Goal: Task Accomplishment & Management: Manage account settings

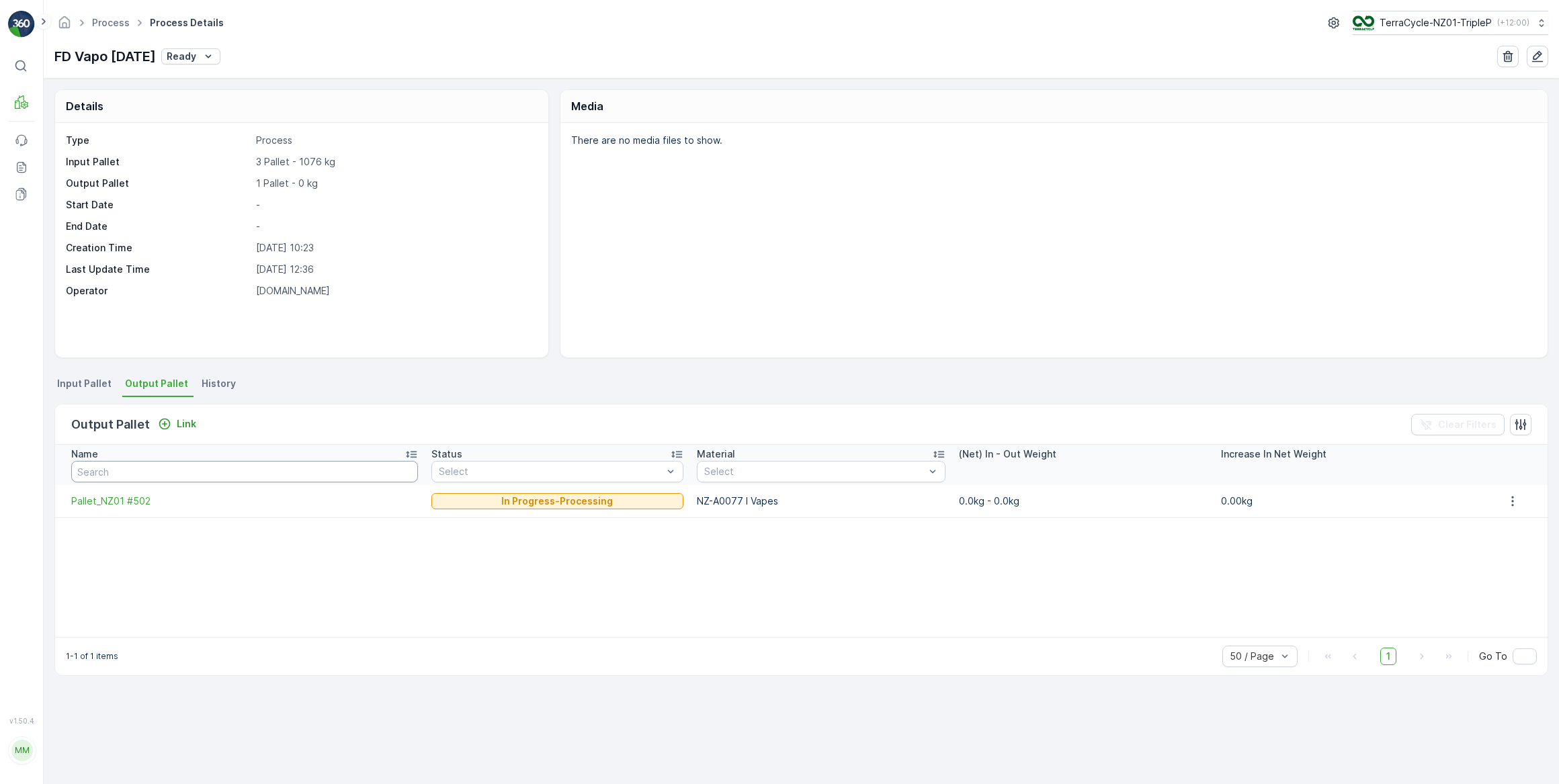
drag, startPoint x: 105, startPoint y: 470, endPoint x: 106, endPoint y: 464, distance: 6.1
click at [105, 467] on input "text" at bounding box center [245, 471] width 347 height 22
type input "503"
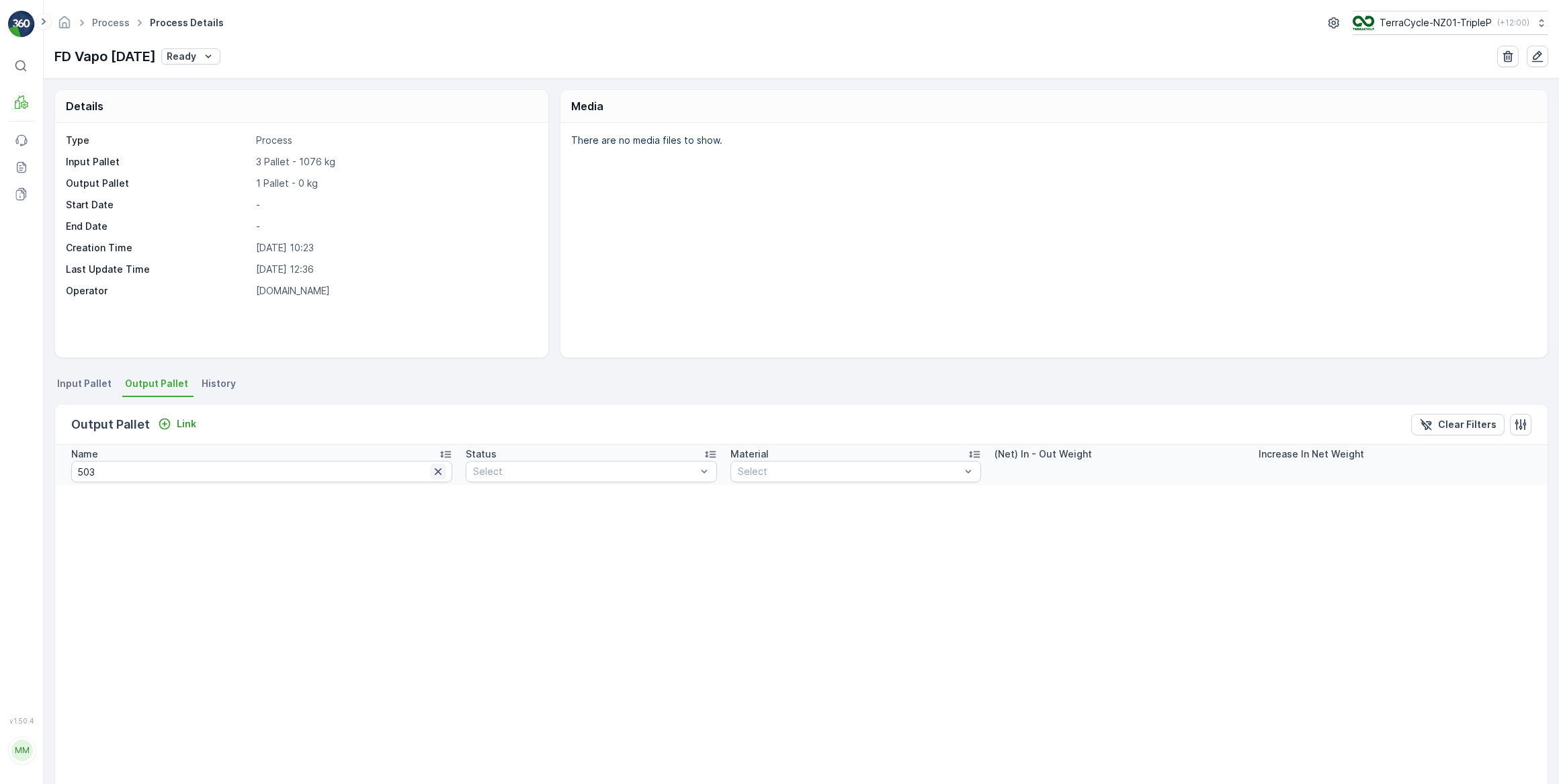
click at [431, 470] on icon "button" at bounding box center [438, 472] width 13 height 13
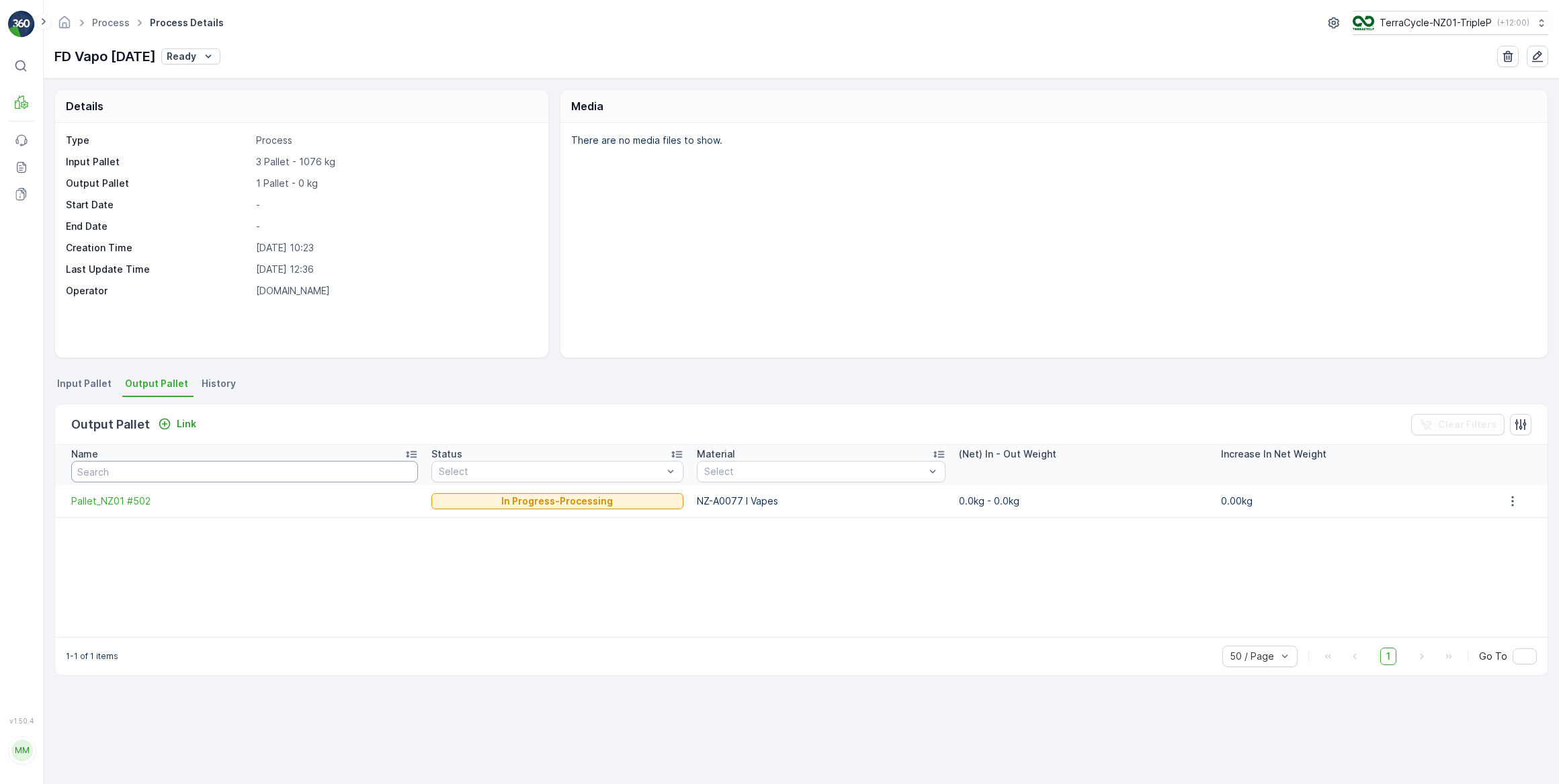
drag, startPoint x: 190, startPoint y: 473, endPoint x: 206, endPoint y: 458, distance: 21.9
click at [193, 470] on input "text" at bounding box center [245, 471] width 347 height 22
type input "#"
click at [109, 462] on input "#" at bounding box center [257, 471] width 370 height 22
type input "#503"
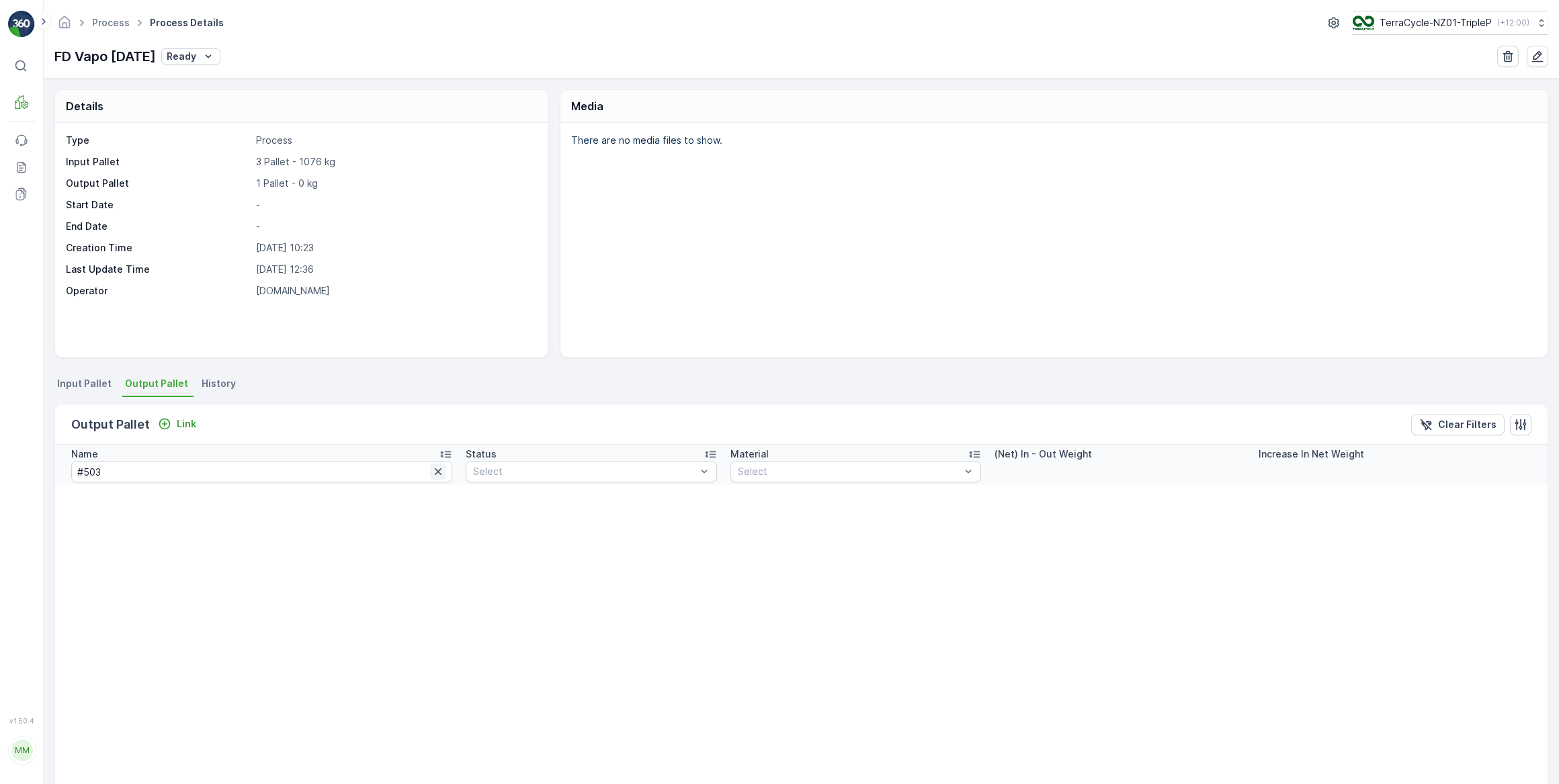
click at [431, 469] on icon "button" at bounding box center [438, 472] width 13 height 13
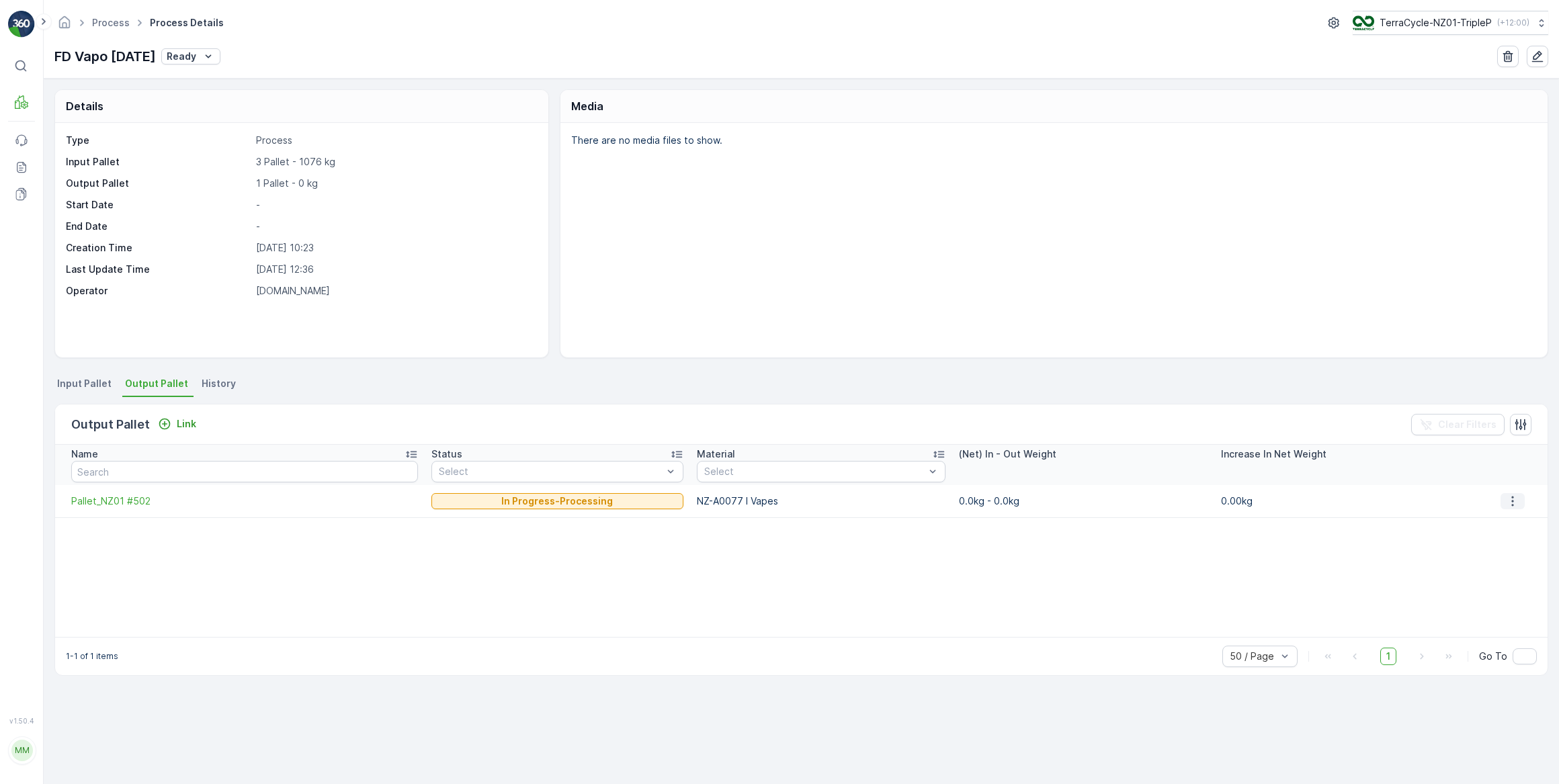
click at [1512, 499] on icon "button" at bounding box center [1513, 501] width 2 height 10
click at [1442, 497] on p "0.00kg" at bounding box center [1345, 502] width 249 height 13
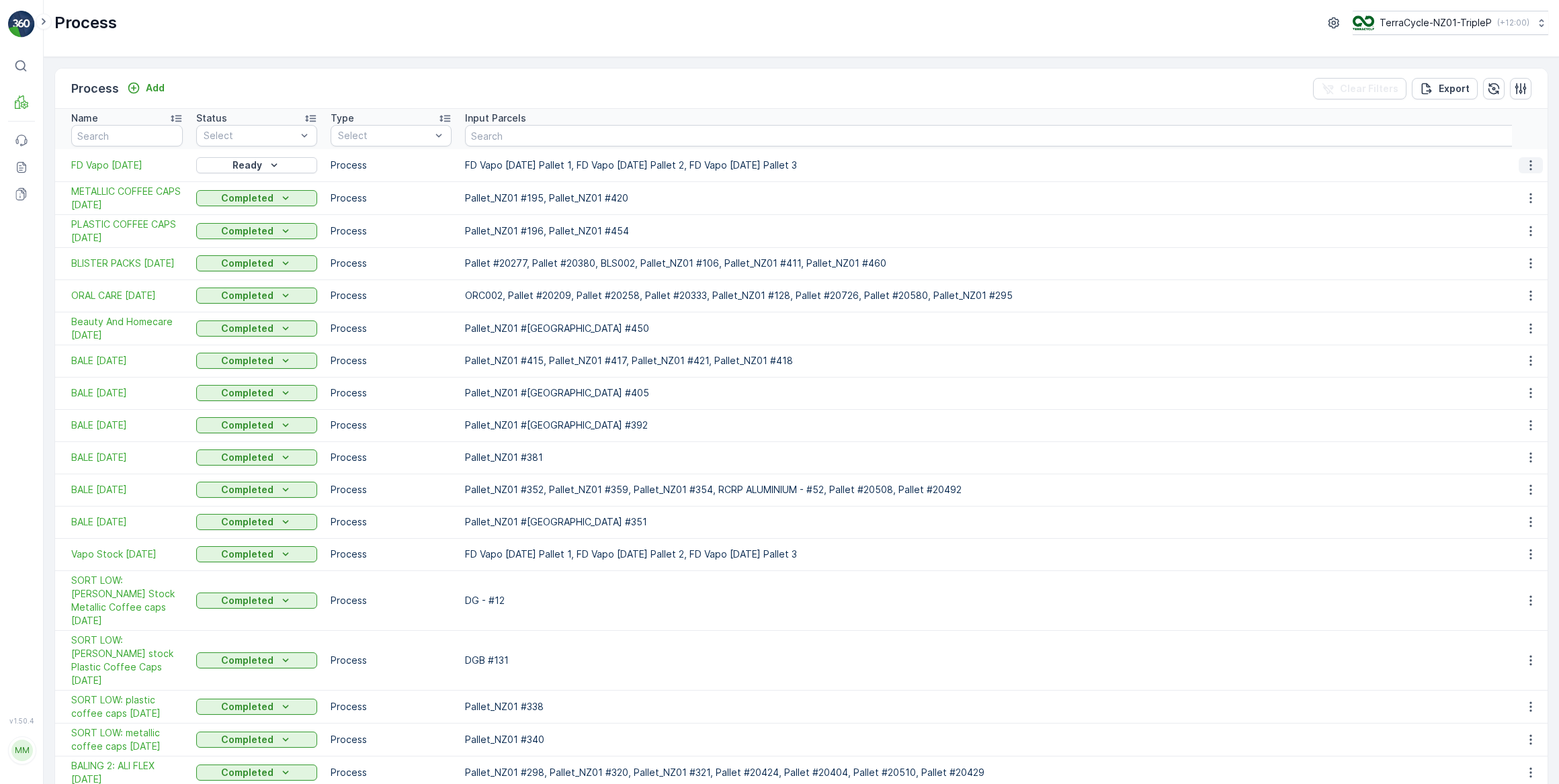
click at [1528, 162] on icon "button" at bounding box center [1531, 165] width 13 height 13
click at [1509, 185] on span "See More Details" at bounding box center [1510, 185] width 78 height 13
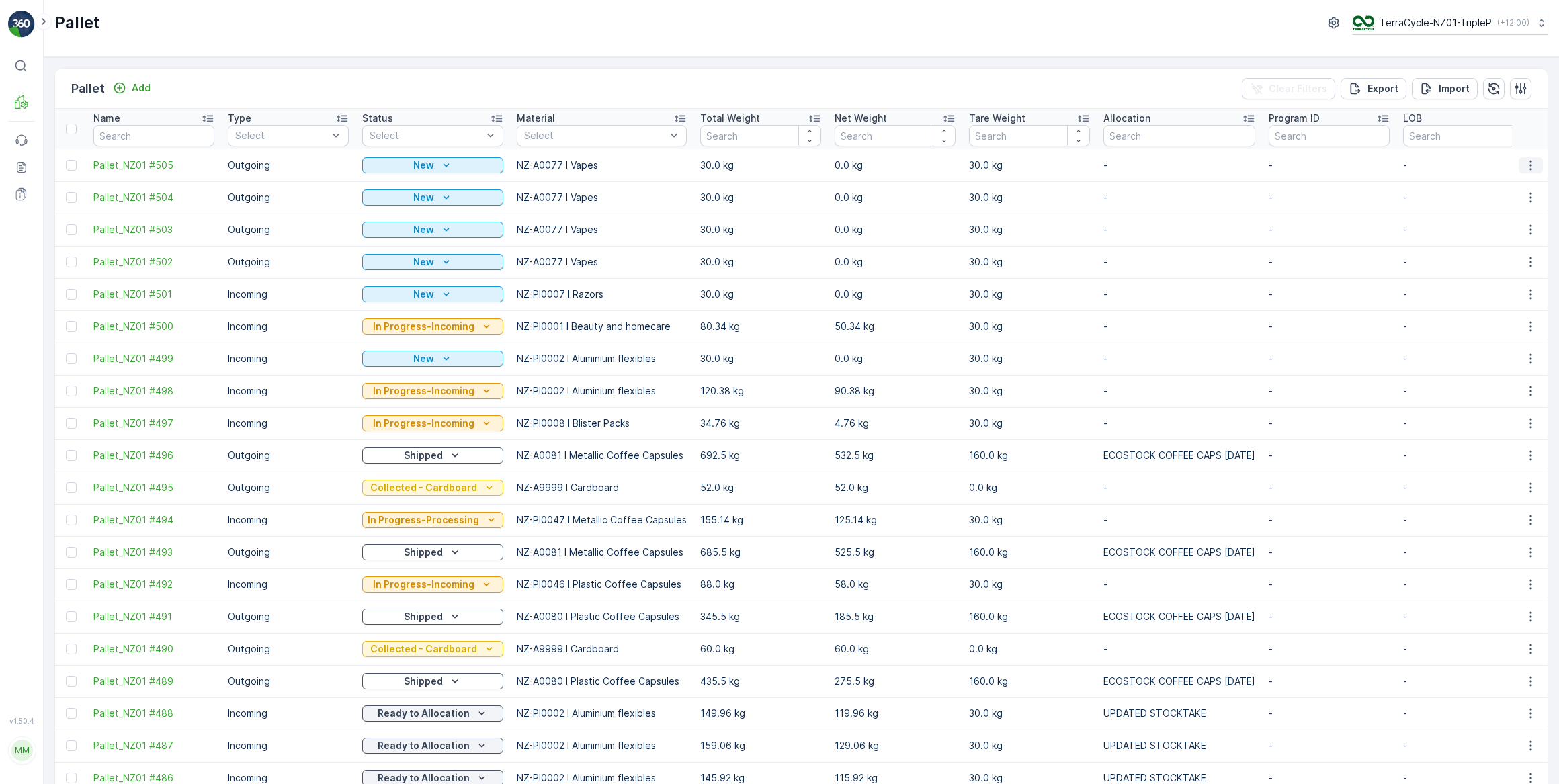
click at [1529, 169] on icon "button" at bounding box center [1531, 165] width 13 height 13
click at [1492, 260] on span "Print QR" at bounding box center [1494, 260] width 37 height 13
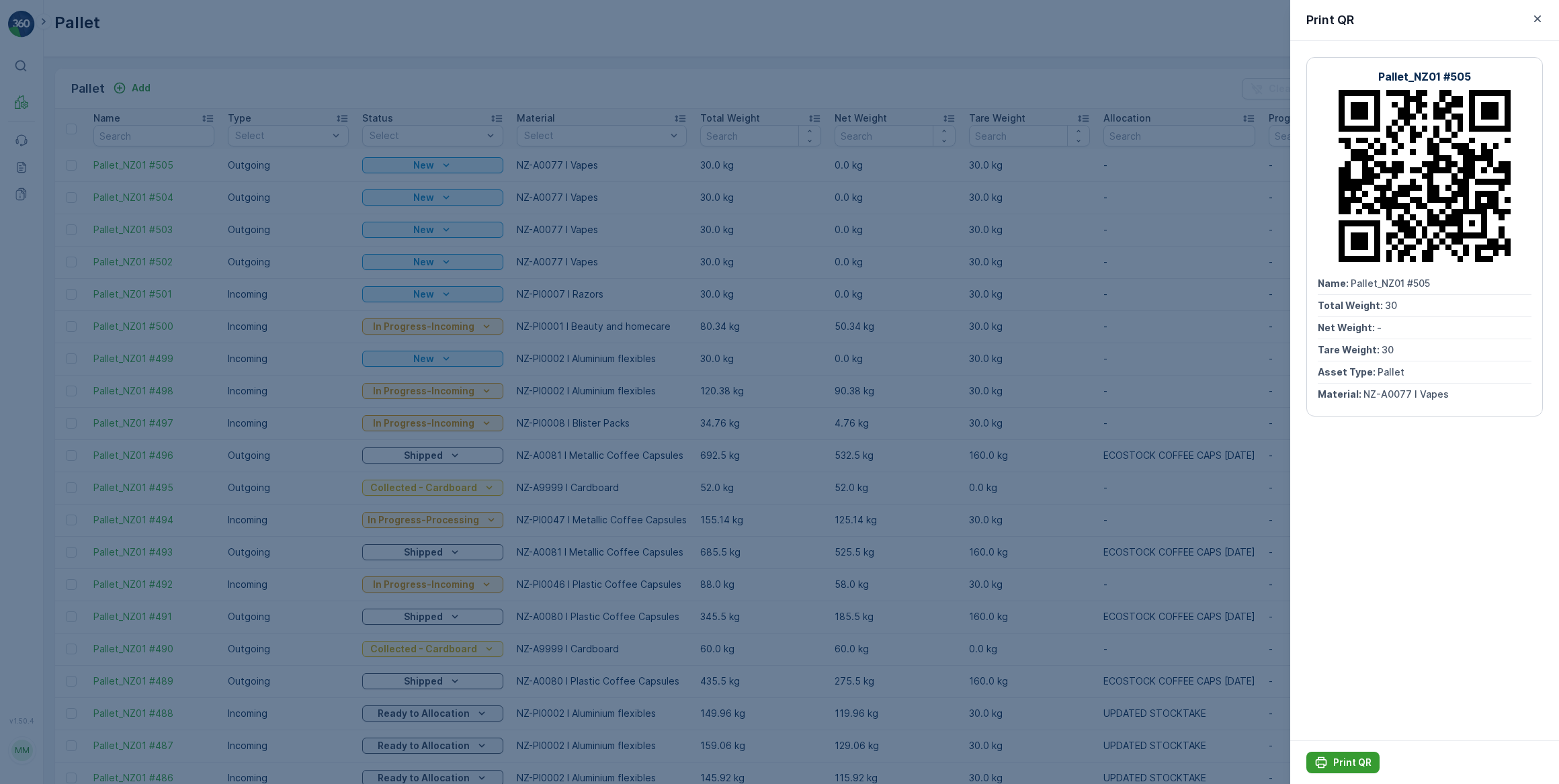
click at [1345, 764] on p "Print QR" at bounding box center [1353, 763] width 38 height 13
click at [1537, 20] on icon "button" at bounding box center [1538, 19] width 13 height 13
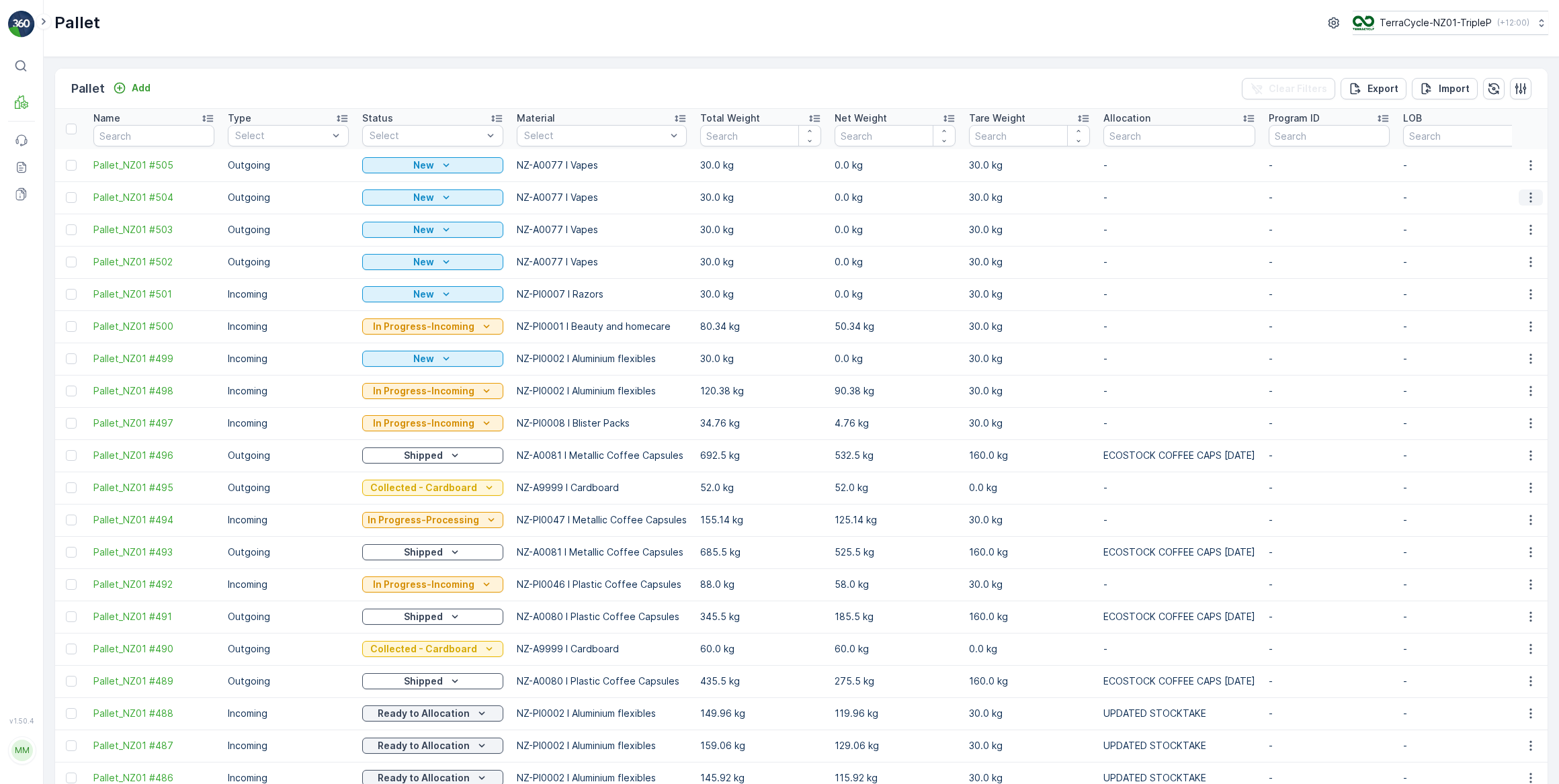
click at [1529, 200] on icon "button" at bounding box center [1531, 197] width 13 height 13
click at [1505, 292] on span "Print QR" at bounding box center [1494, 292] width 37 height 13
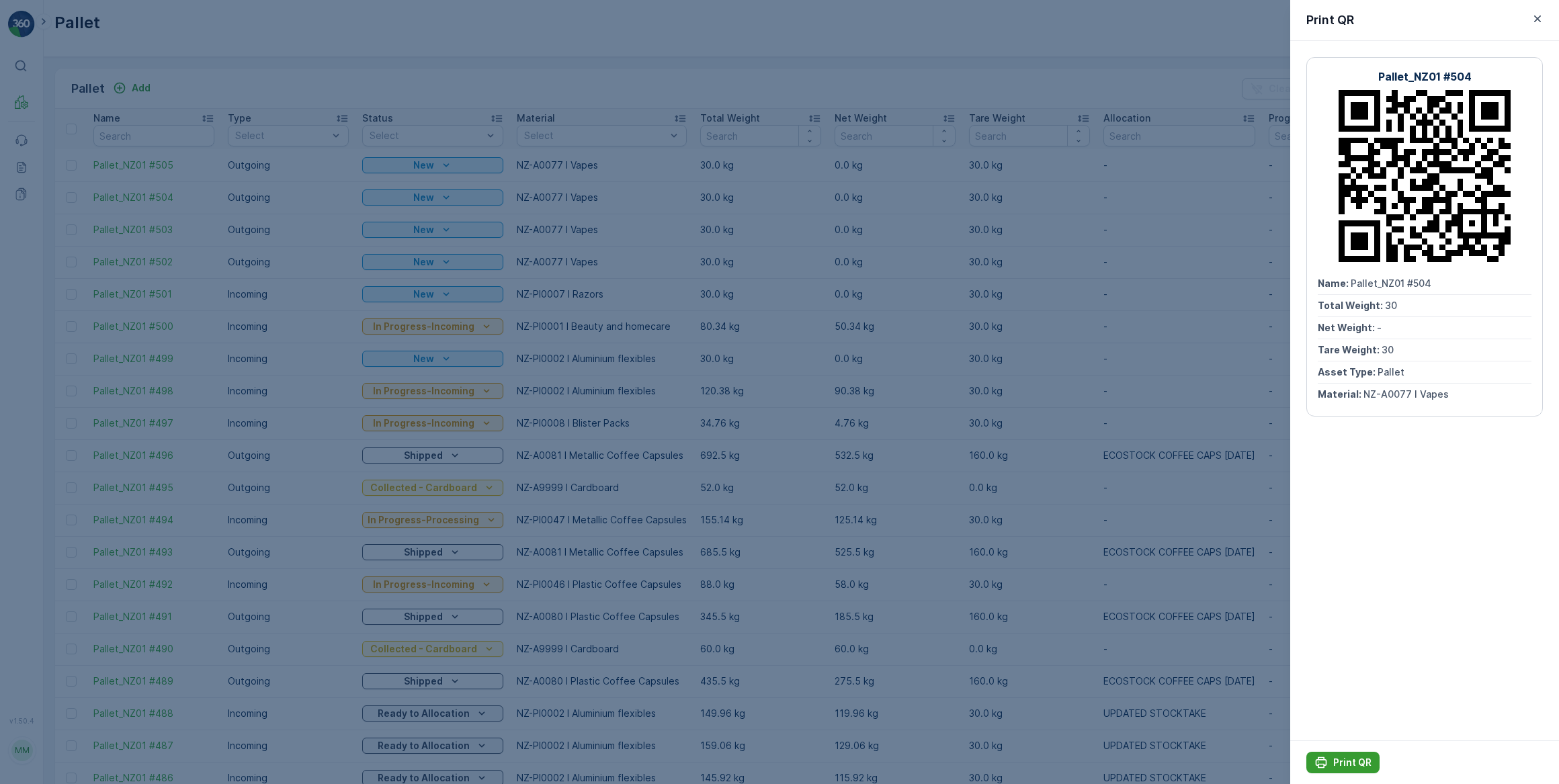
click at [1341, 763] on p "Print QR" at bounding box center [1353, 763] width 38 height 13
click at [1538, 16] on icon "button" at bounding box center [1538, 19] width 13 height 13
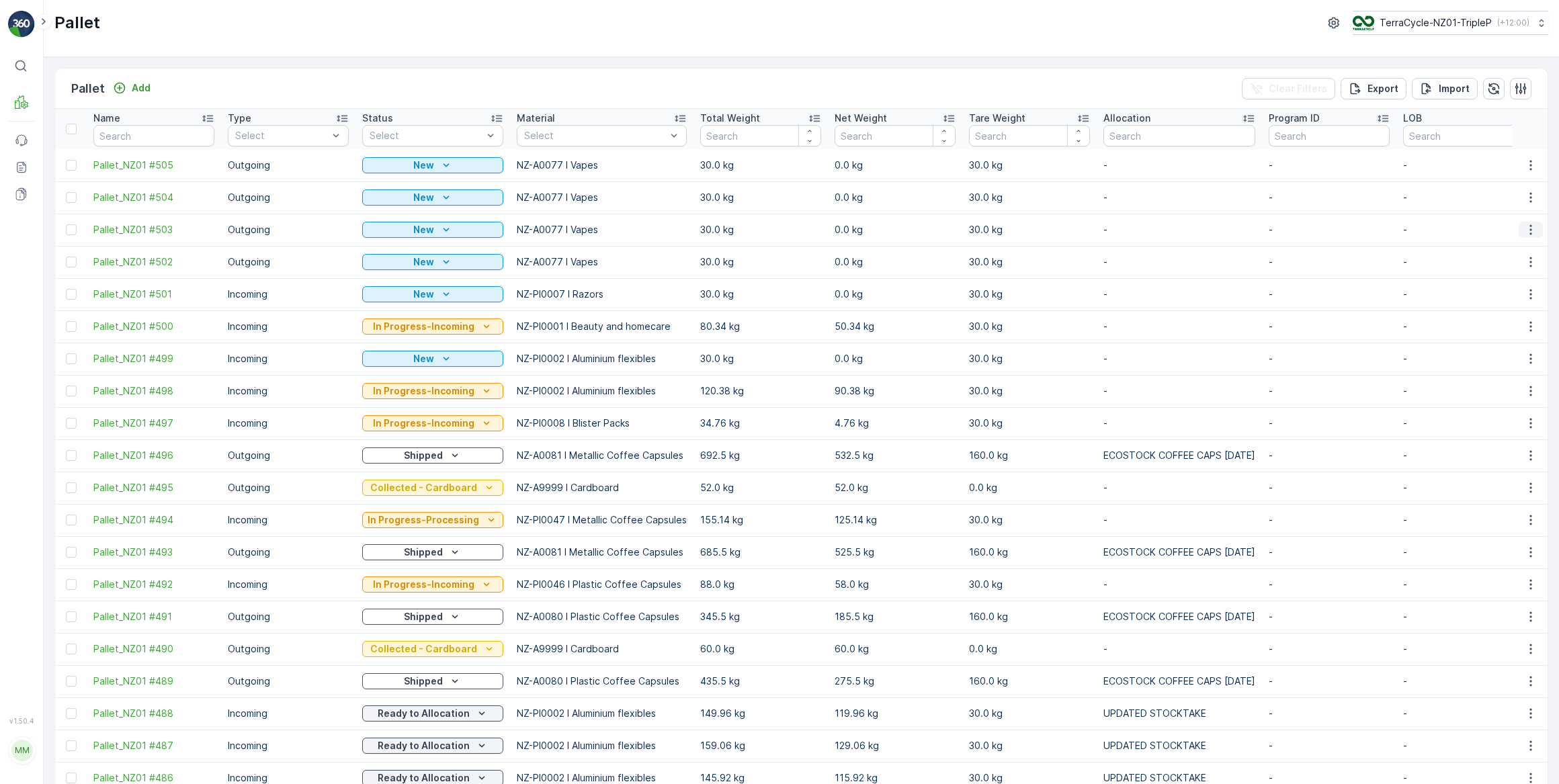
click at [1529, 230] on icon "button" at bounding box center [1531, 230] width 13 height 13
click at [1500, 326] on span "Print QR" at bounding box center [1494, 324] width 37 height 13
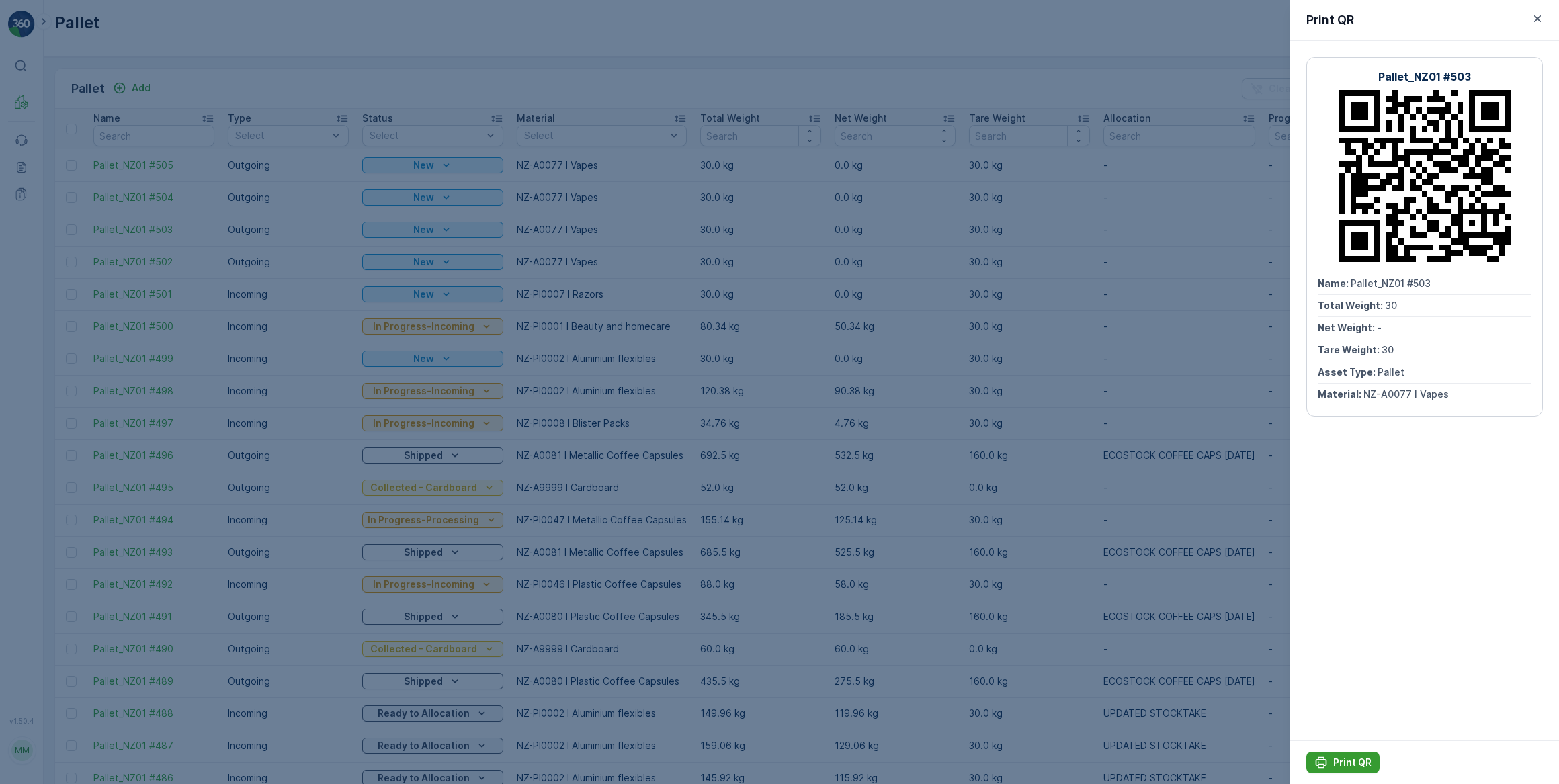
click at [1343, 766] on p "Print QR" at bounding box center [1353, 763] width 38 height 13
click at [1541, 17] on icon "button" at bounding box center [1538, 19] width 13 height 13
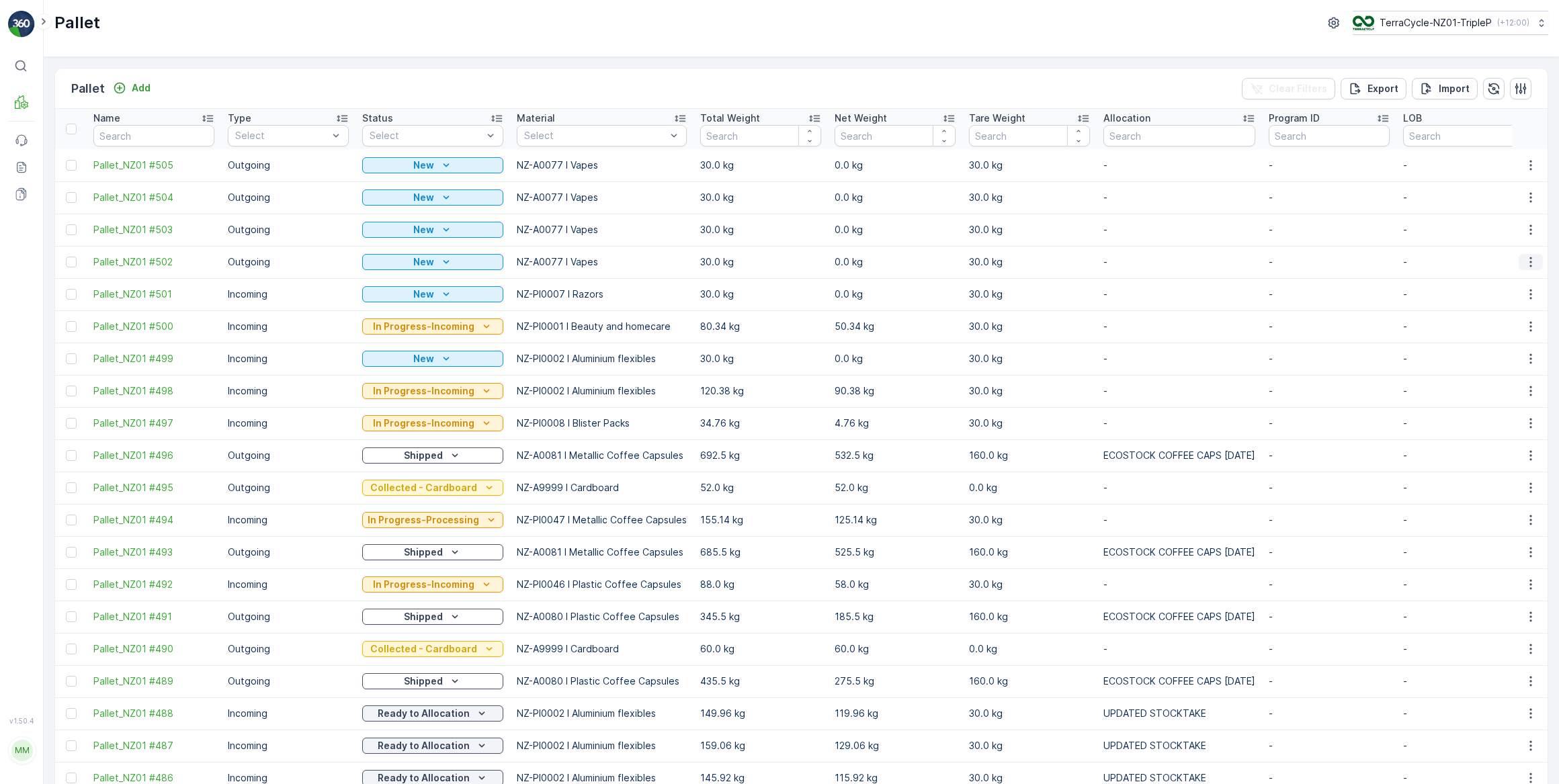
click at [1526, 262] on icon "button" at bounding box center [1531, 262] width 13 height 13
click at [1504, 356] on span "Print QR" at bounding box center [1494, 357] width 37 height 13
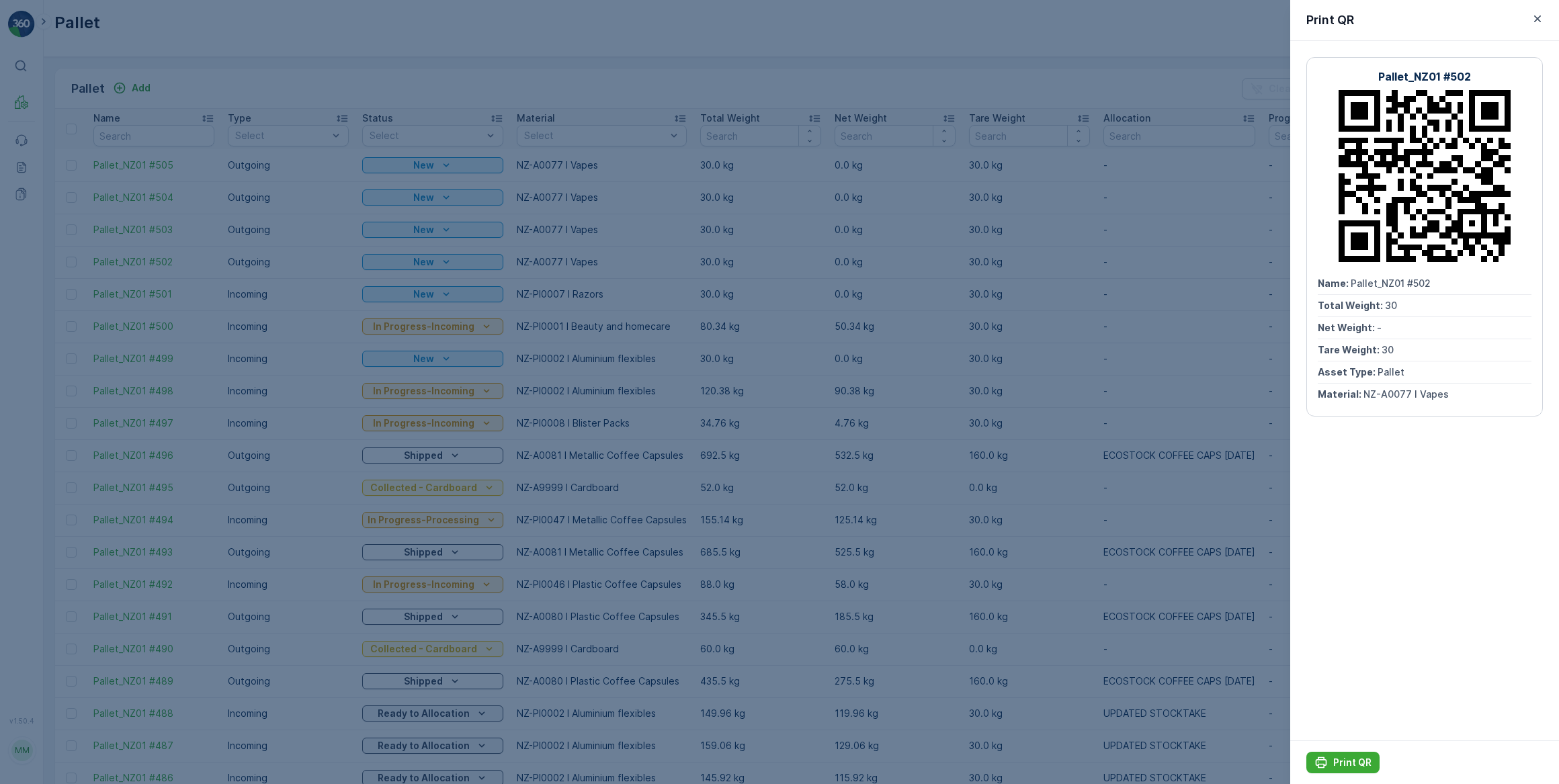
drag, startPoint x: 1345, startPoint y: 761, endPoint x: 1302, endPoint y: 733, distance: 51.3
click at [1345, 761] on p "Print QR" at bounding box center [1353, 763] width 38 height 13
drag, startPoint x: 1537, startPoint y: 19, endPoint x: 1537, endPoint y: 60, distance: 41.0
click at [1537, 19] on icon "button" at bounding box center [1537, 18] width 7 height 7
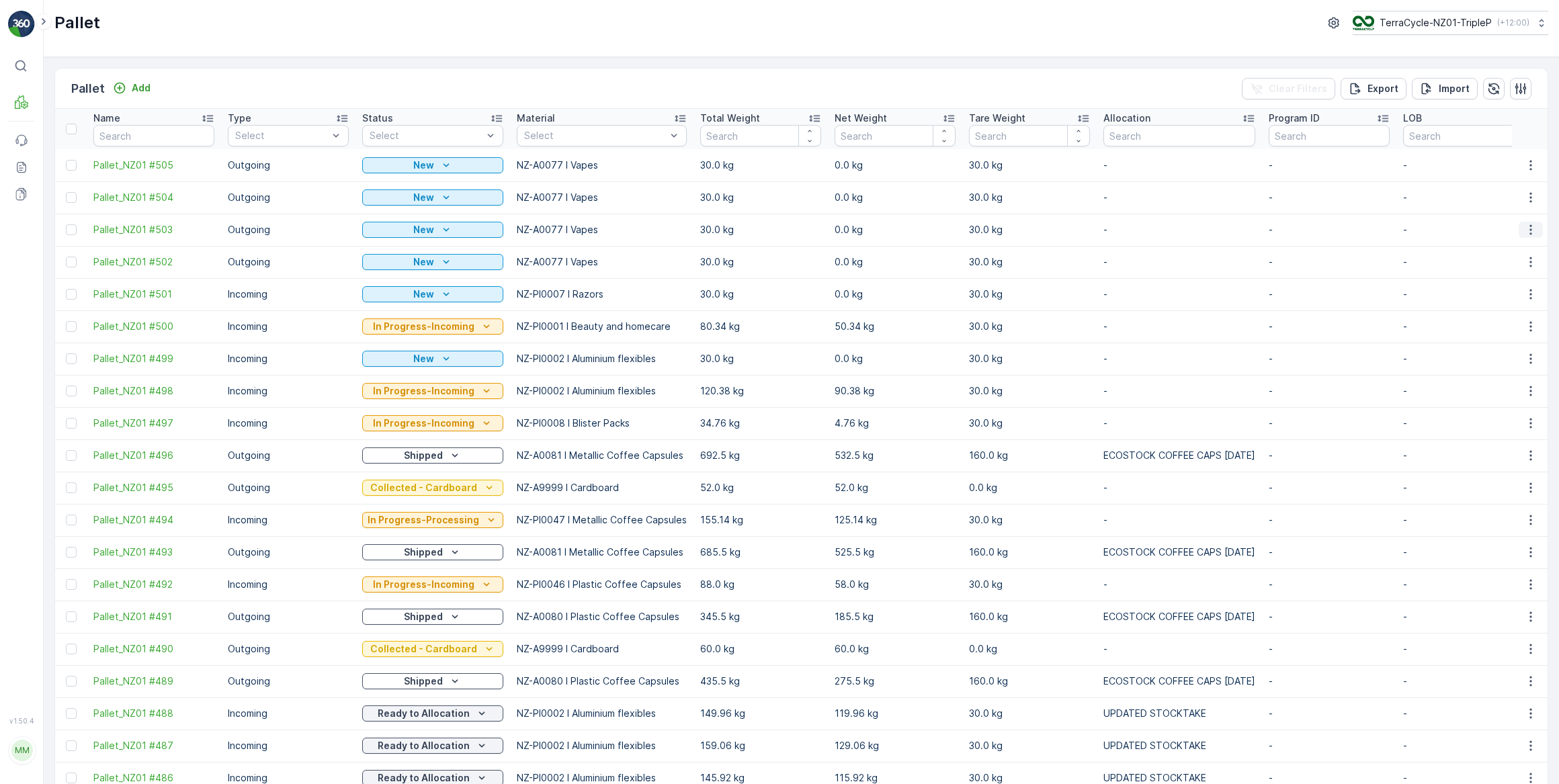
click at [1528, 226] on icon "button" at bounding box center [1531, 230] width 13 height 13
click at [1513, 251] on span "See More Details" at bounding box center [1515, 249] width 78 height 13
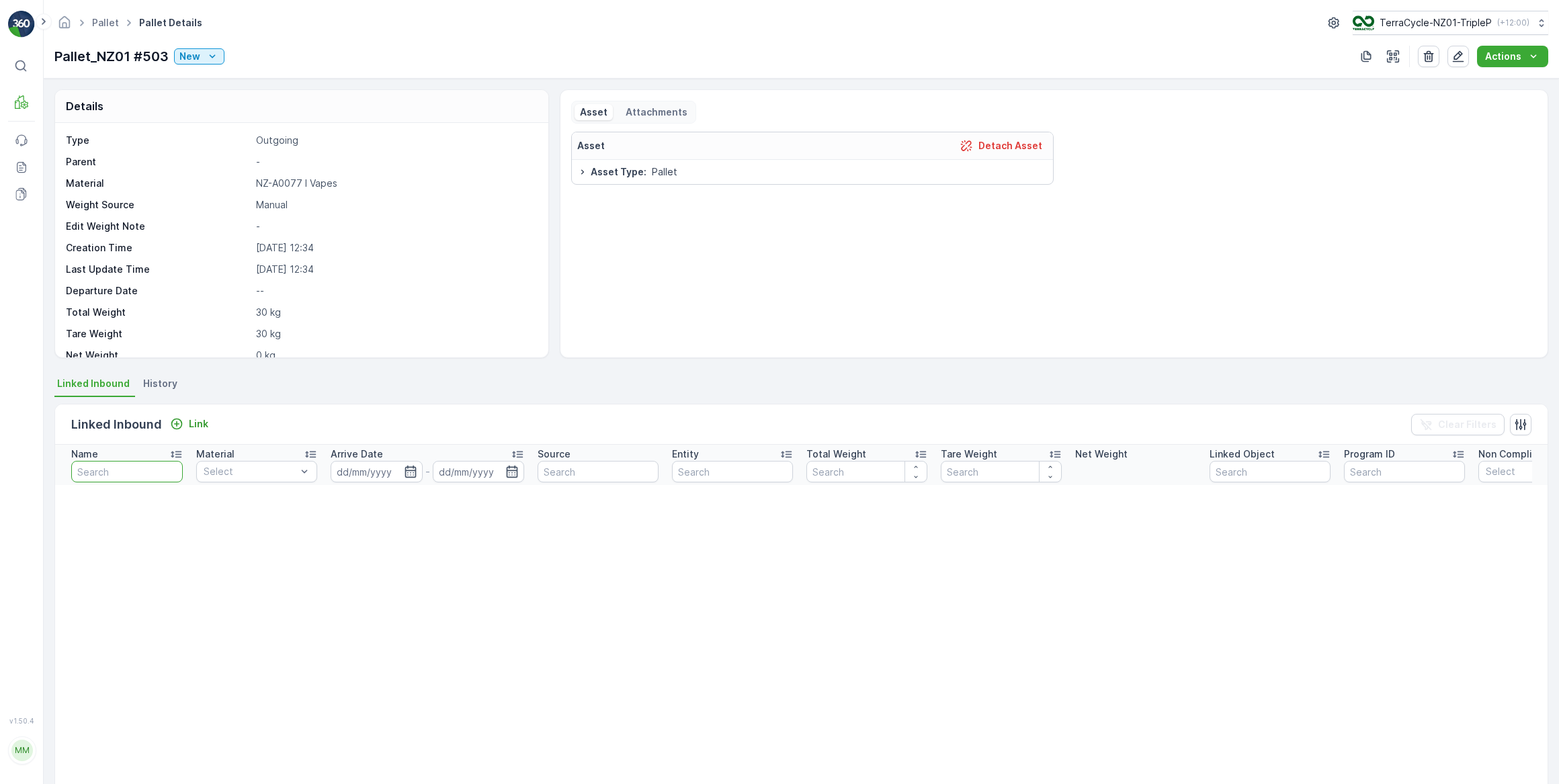
click at [103, 469] on input "text" at bounding box center [127, 471] width 112 height 22
type input "#5"
click at [113, 477] on input "#5" at bounding box center [127, 471] width 112 height 22
type input "#503"
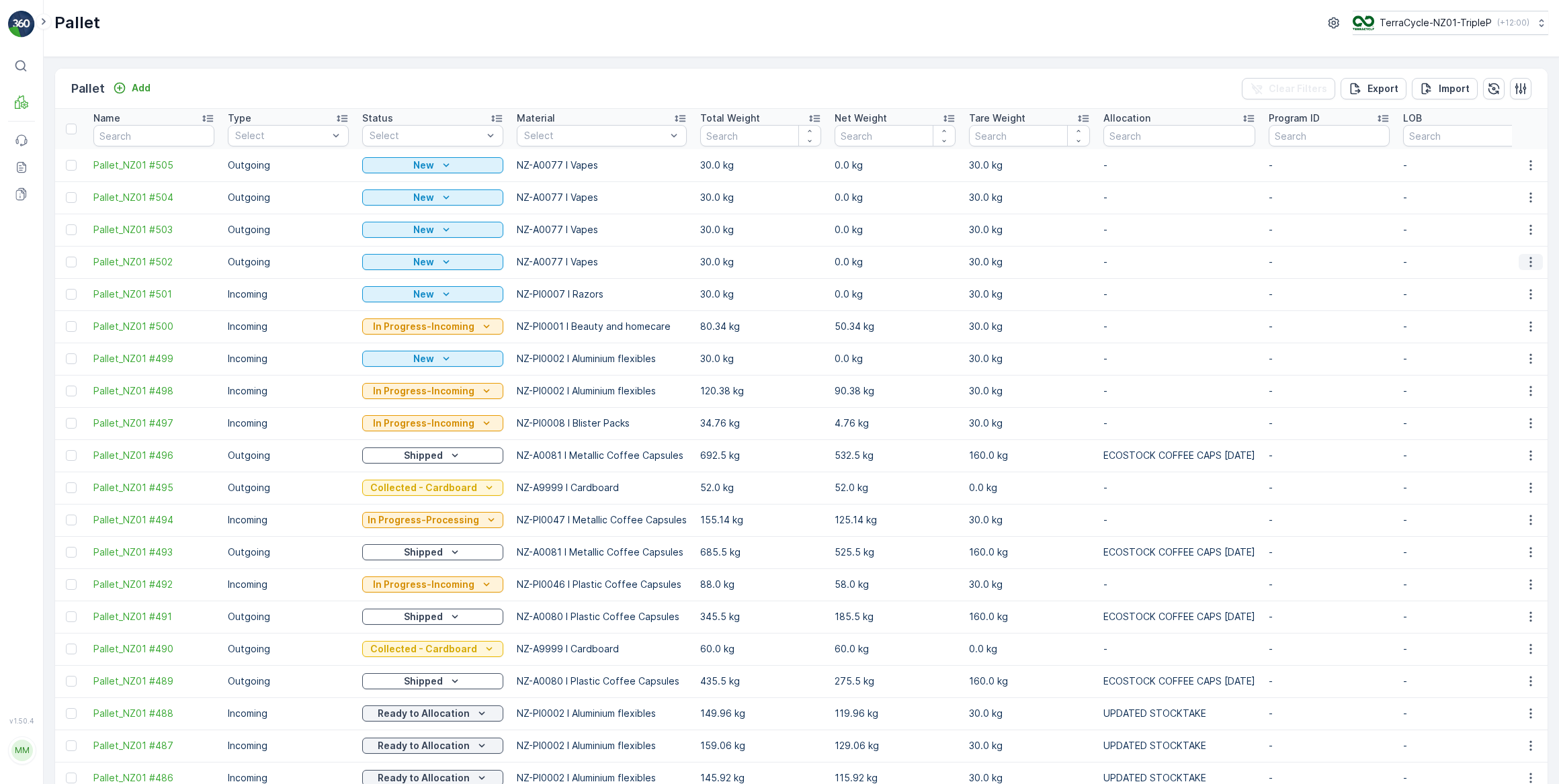
click at [1529, 262] on icon "button" at bounding box center [1531, 262] width 13 height 13
click at [1509, 280] on span "See More Details" at bounding box center [1515, 281] width 78 height 13
click at [1528, 231] on icon "button" at bounding box center [1531, 230] width 13 height 13
click at [1511, 250] on span "See More Details" at bounding box center [1515, 249] width 78 height 13
click at [1529, 265] on icon "button" at bounding box center [1530, 262] width 2 height 10
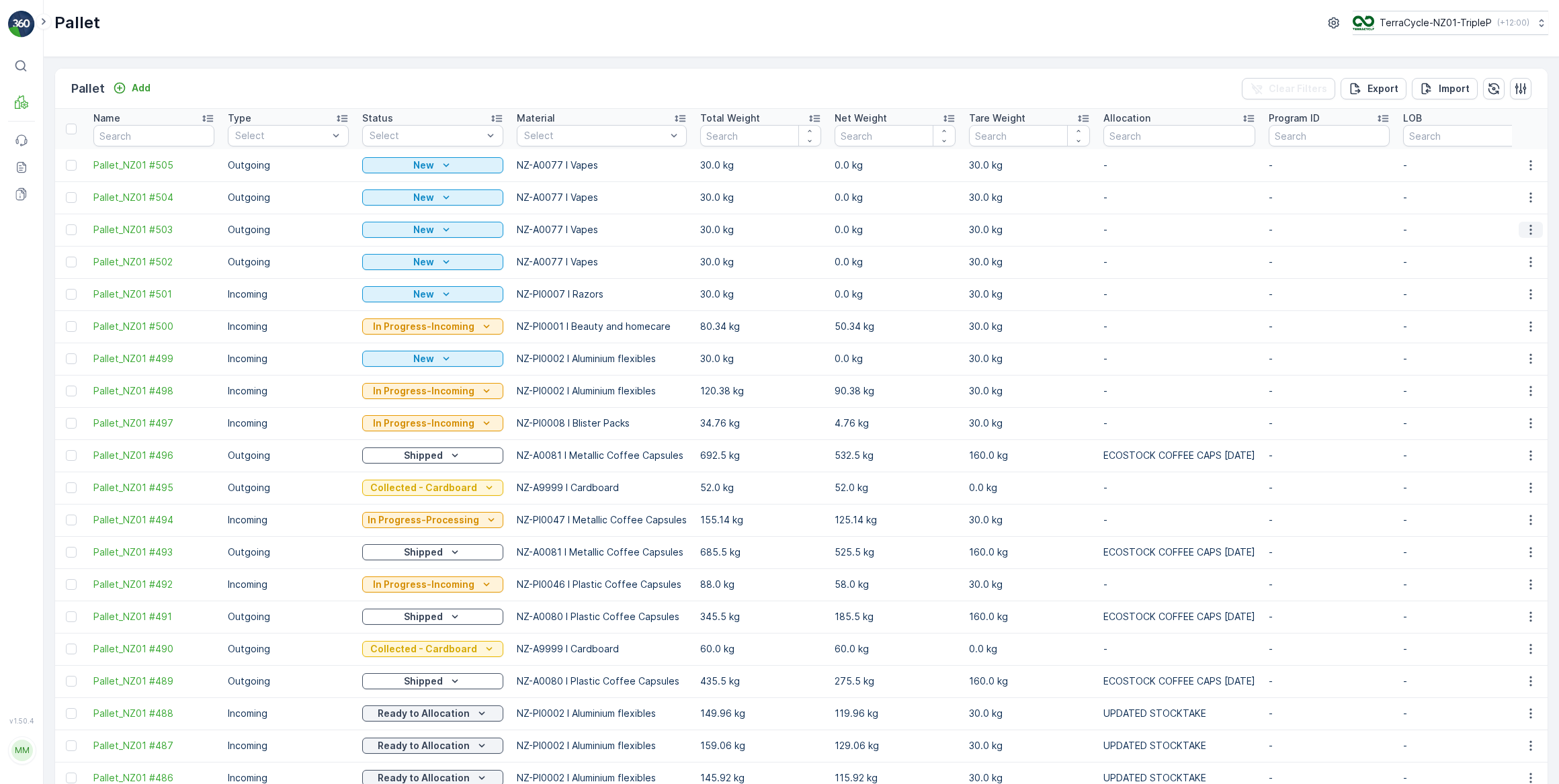
click at [1528, 228] on icon "button" at bounding box center [1531, 230] width 13 height 13
drag, startPoint x: 1386, startPoint y: 233, endPoint x: 1231, endPoint y: 26, distance: 258.6
click at [1231, 26] on div "Pallet TerraCycle-NZ01-TripleP ( +12:00 )" at bounding box center [801, 22] width 1494 height 24
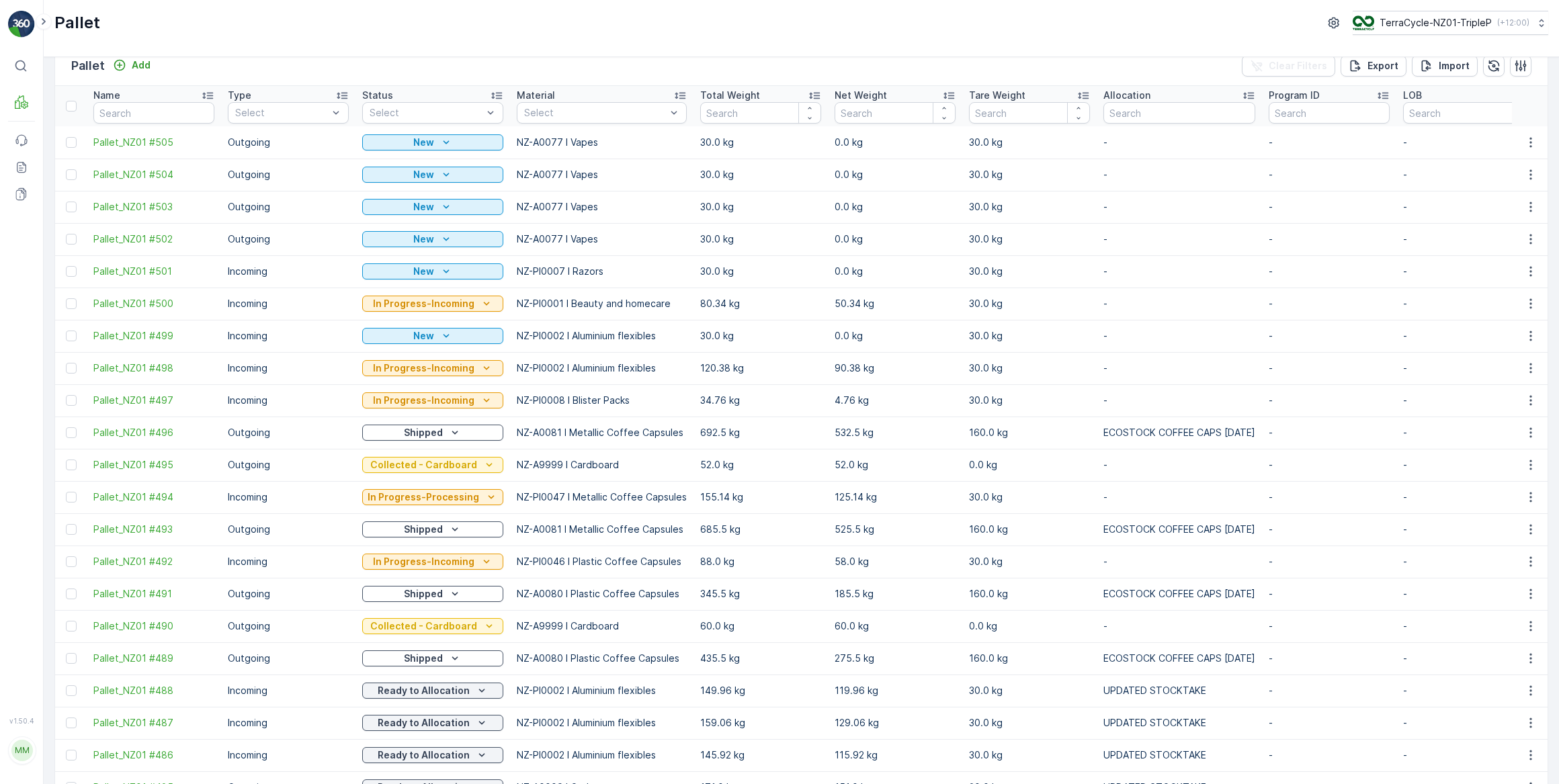
scroll to position [60, 0]
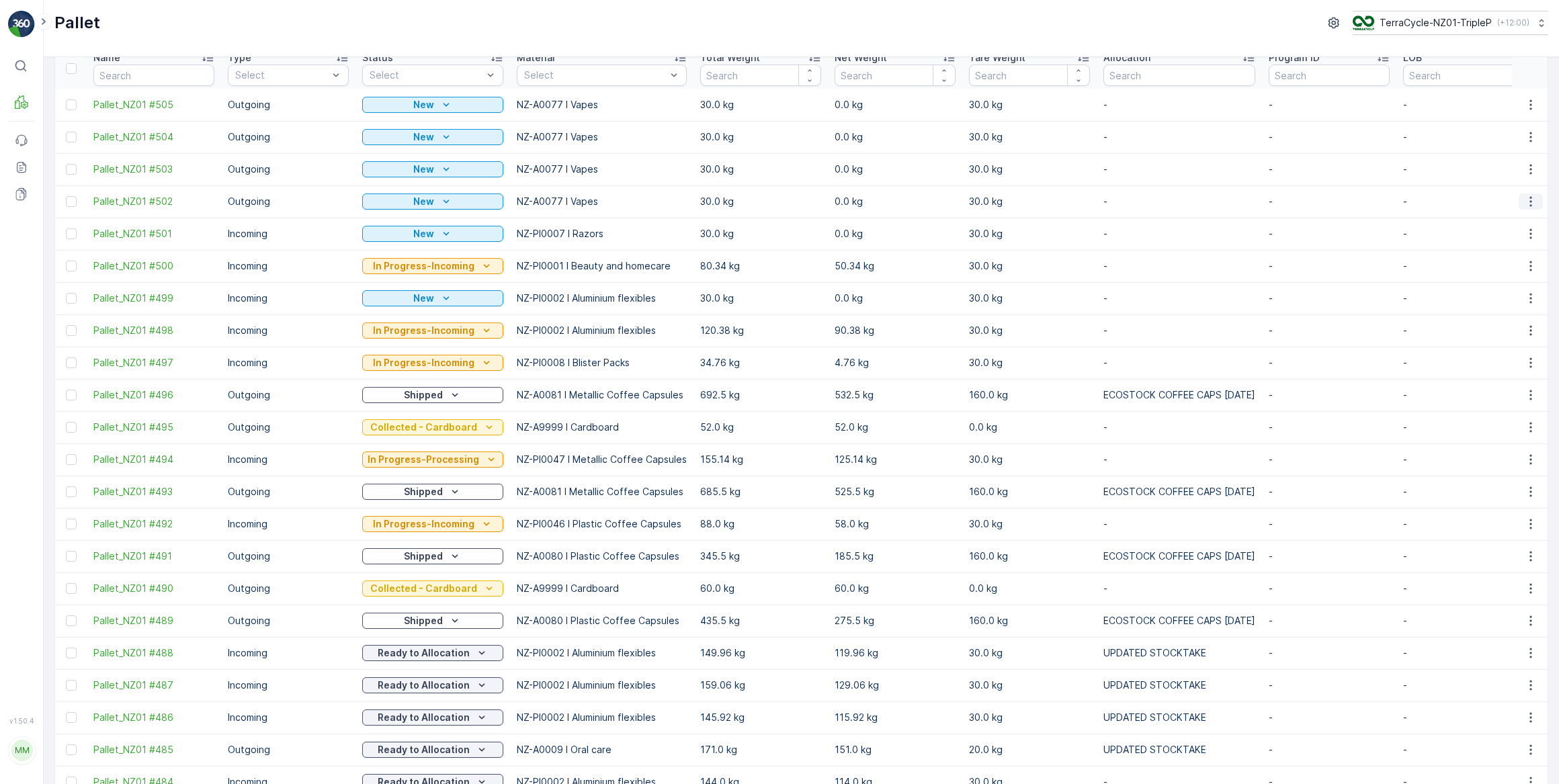
click at [1529, 204] on icon "button" at bounding box center [1531, 201] width 13 height 13
click at [1452, 195] on p "-" at bounding box center [1464, 201] width 121 height 13
click at [1532, 201] on icon "button" at bounding box center [1531, 201] width 13 height 13
click at [1506, 276] on span "Update Weight" at bounding box center [1510, 277] width 69 height 13
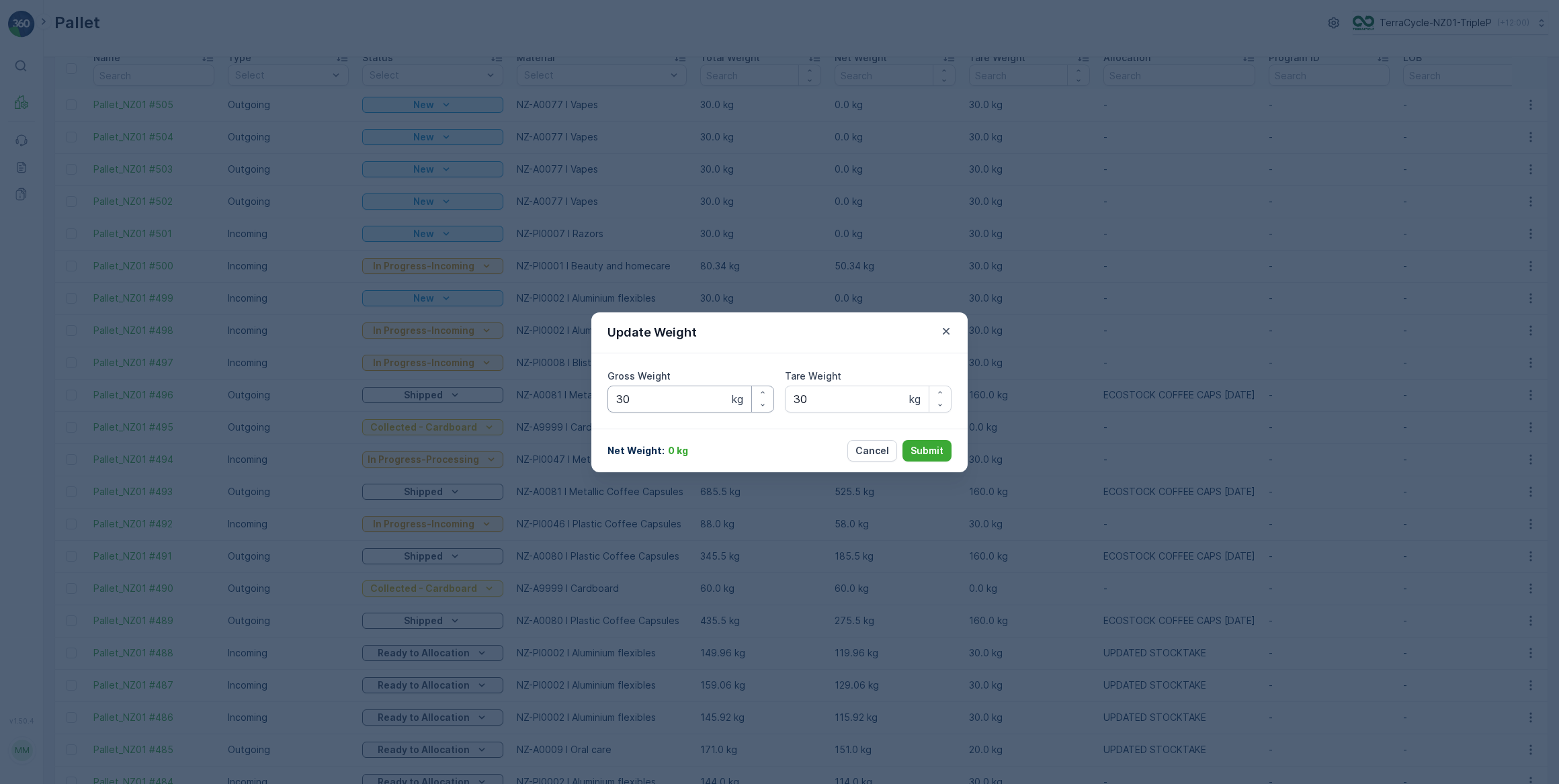
drag, startPoint x: 647, startPoint y: 397, endPoint x: 654, endPoint y: 393, distance: 8.1
click at [650, 397] on Weight "30" at bounding box center [691, 399] width 167 height 27
type Weight "362.00"
click at [823, 404] on Weight "30" at bounding box center [868, 399] width 167 height 27
type Weight "38.00"
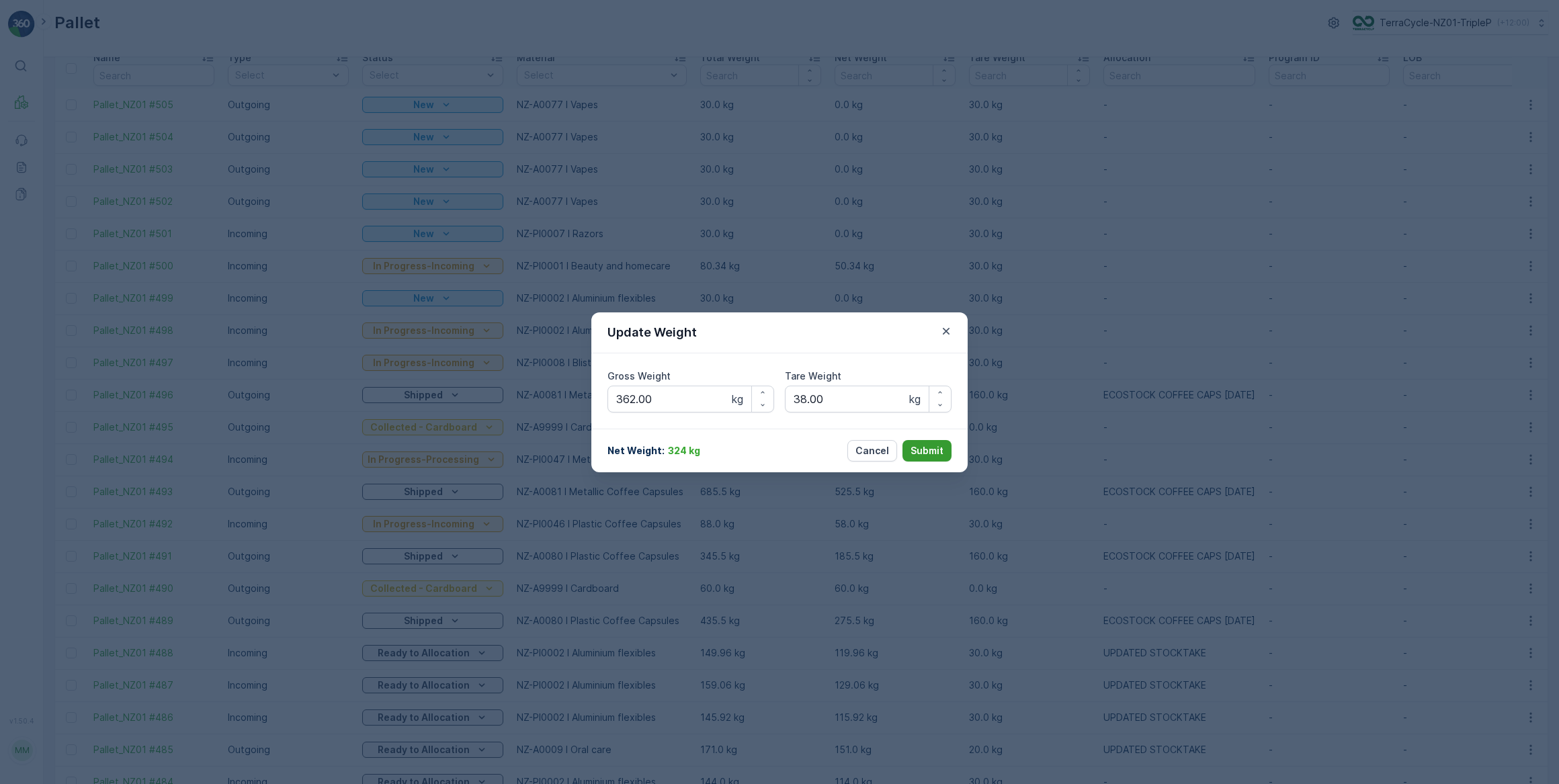
click at [926, 454] on p "Submit" at bounding box center [927, 451] width 33 height 13
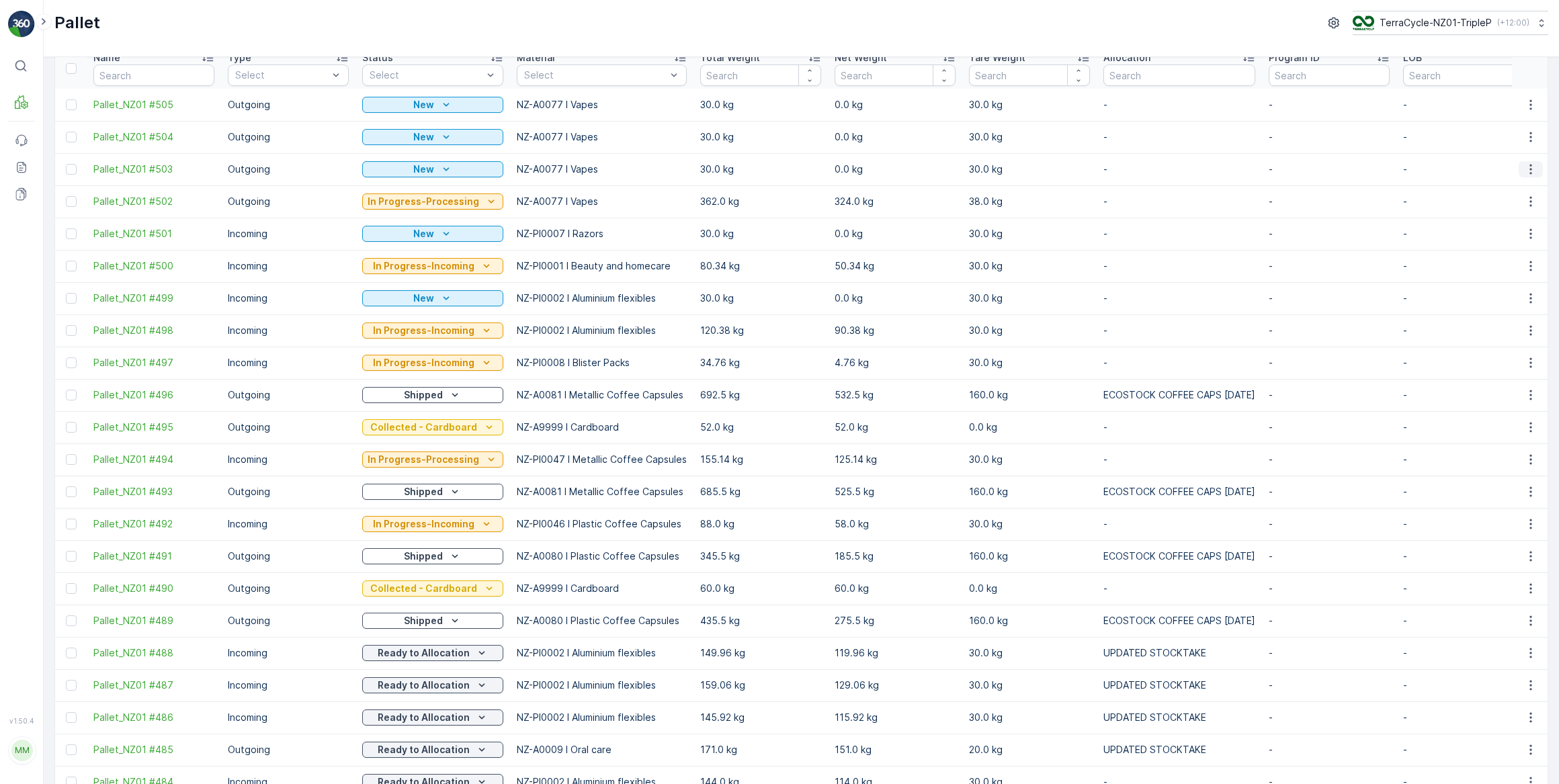
click at [1528, 170] on icon "button" at bounding box center [1531, 169] width 13 height 13
click at [1492, 248] on span "Update Weight" at bounding box center [1510, 244] width 69 height 13
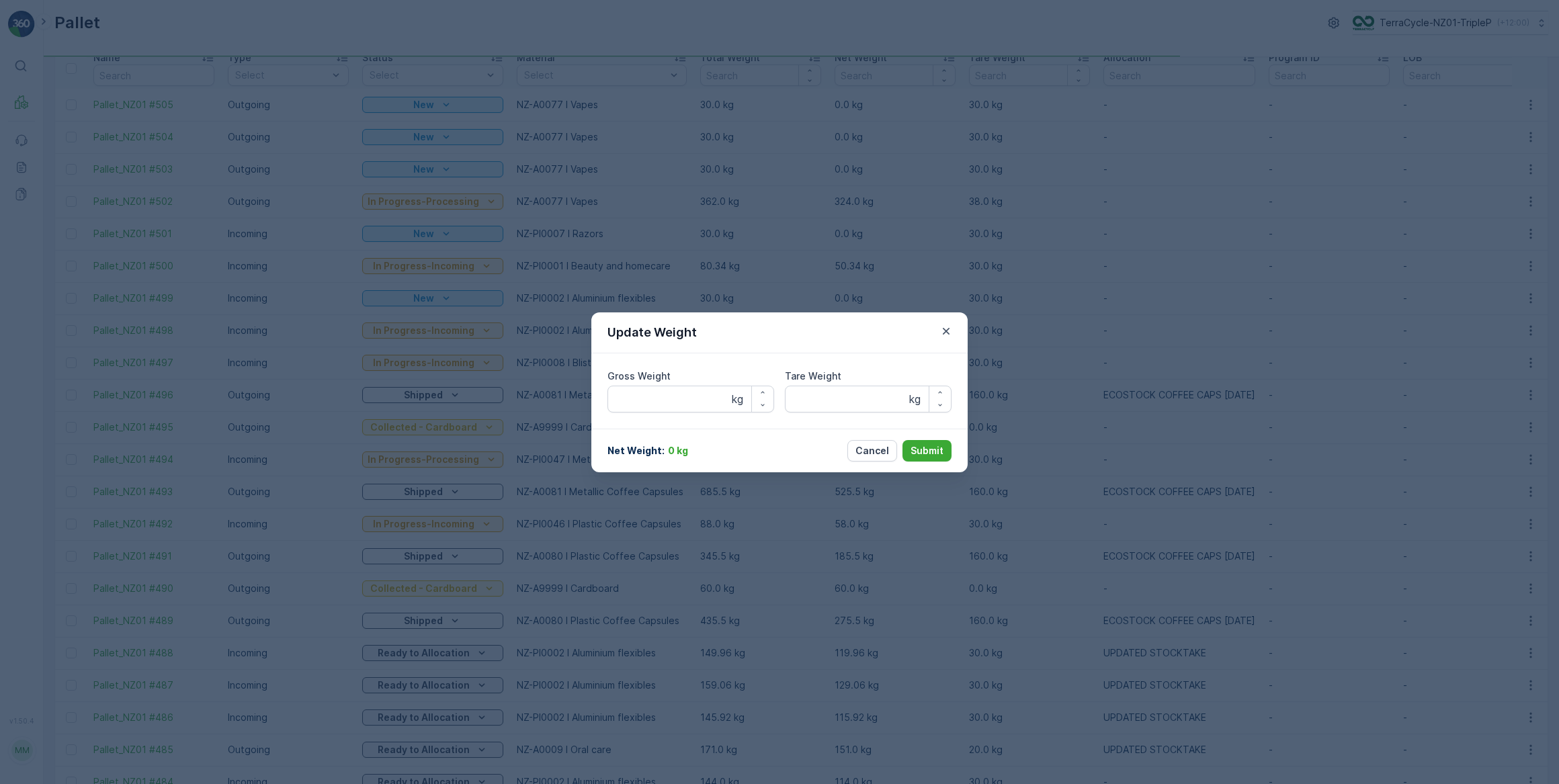
type Weight "30"
drag, startPoint x: 658, startPoint y: 395, endPoint x: 719, endPoint y: 364, distance: 68.4
click at [665, 392] on Weight "30" at bounding box center [691, 399] width 167 height 27
type Weight "366.00"
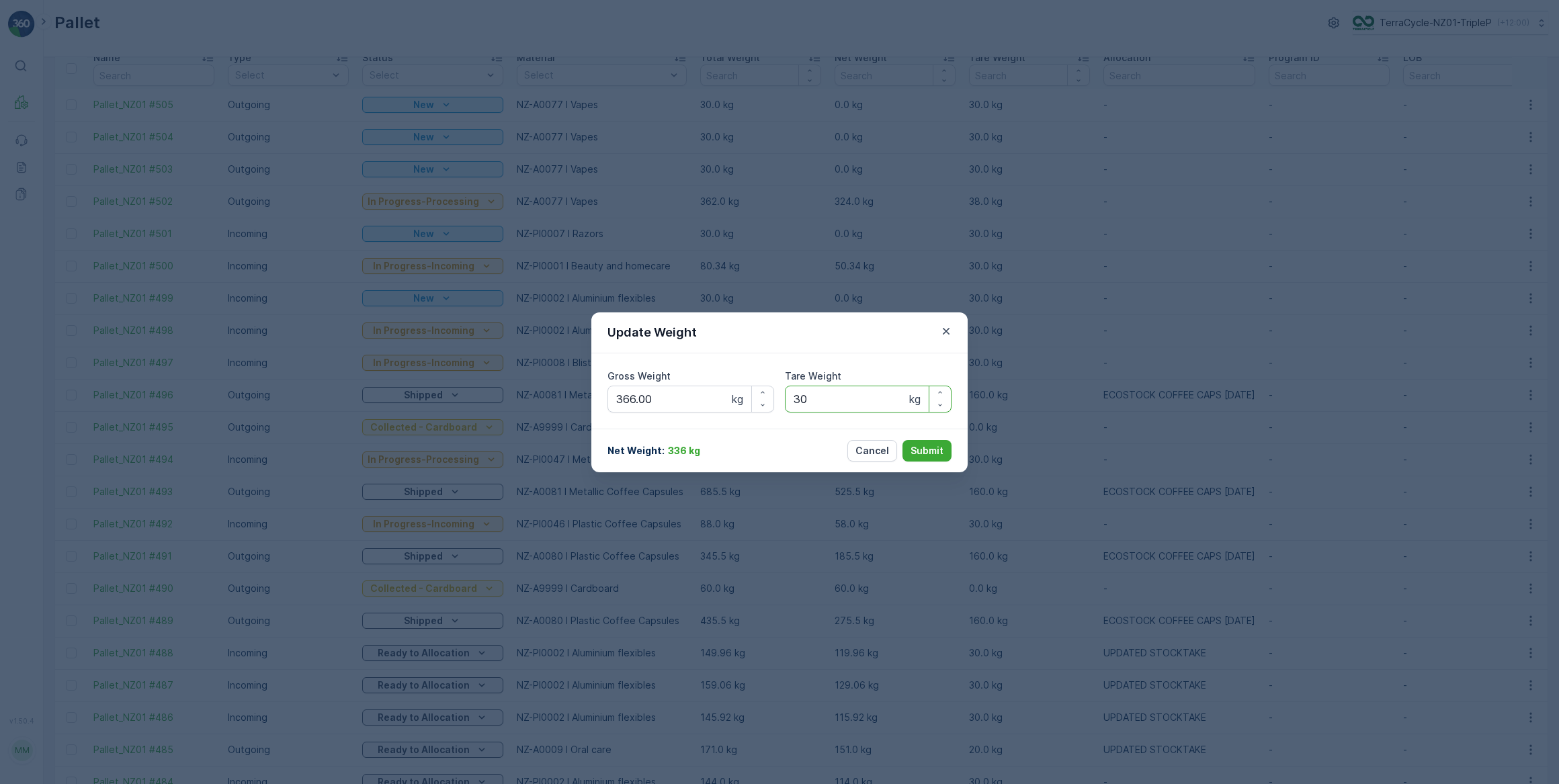
drag, startPoint x: 813, startPoint y: 395, endPoint x: 834, endPoint y: 333, distance: 65.5
click at [815, 390] on Weight "30" at bounding box center [868, 399] width 167 height 27
type Weight "38.00"
click at [925, 455] on p "Submit" at bounding box center [927, 451] width 33 height 13
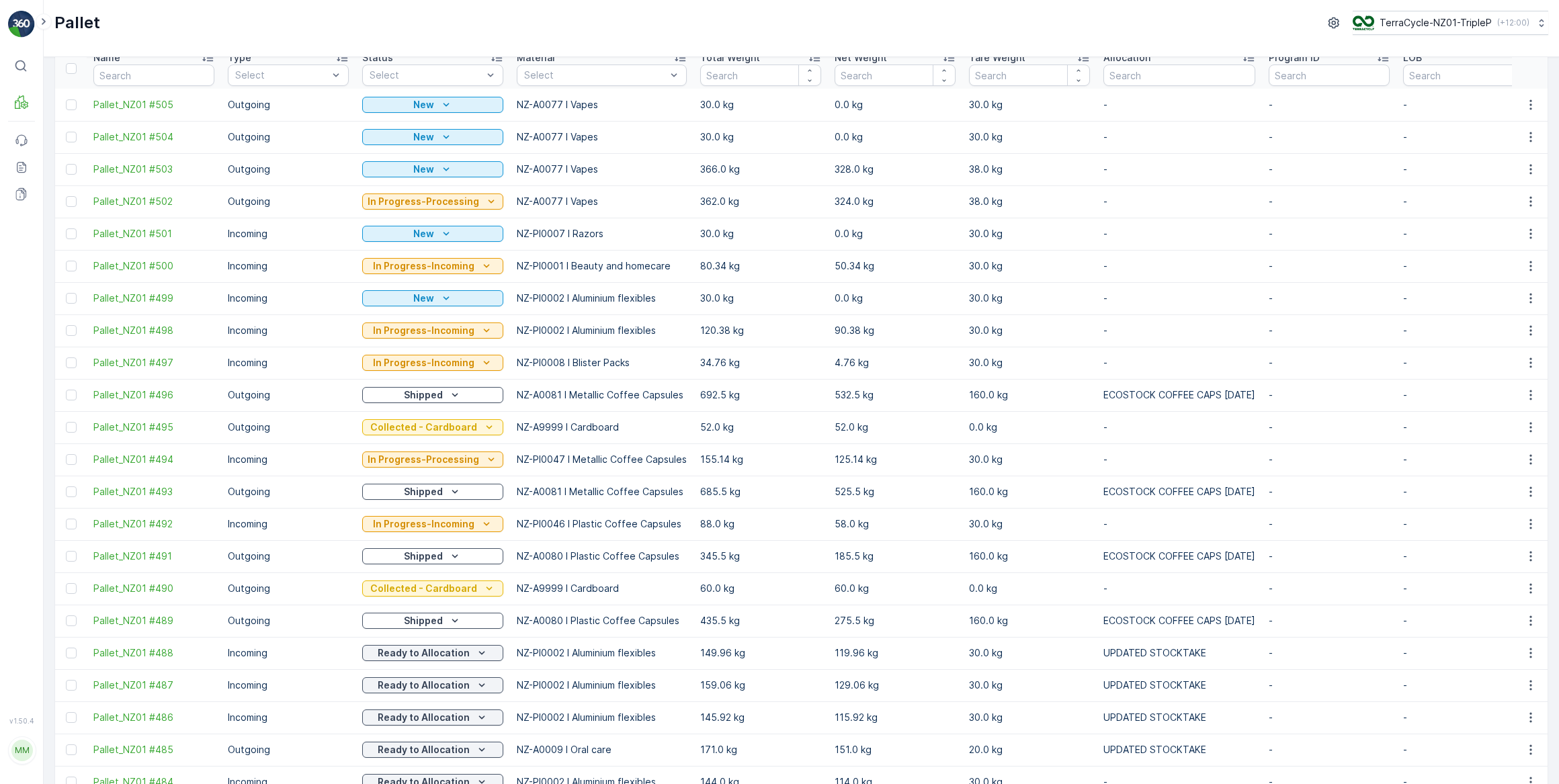
scroll to position [0, 0]
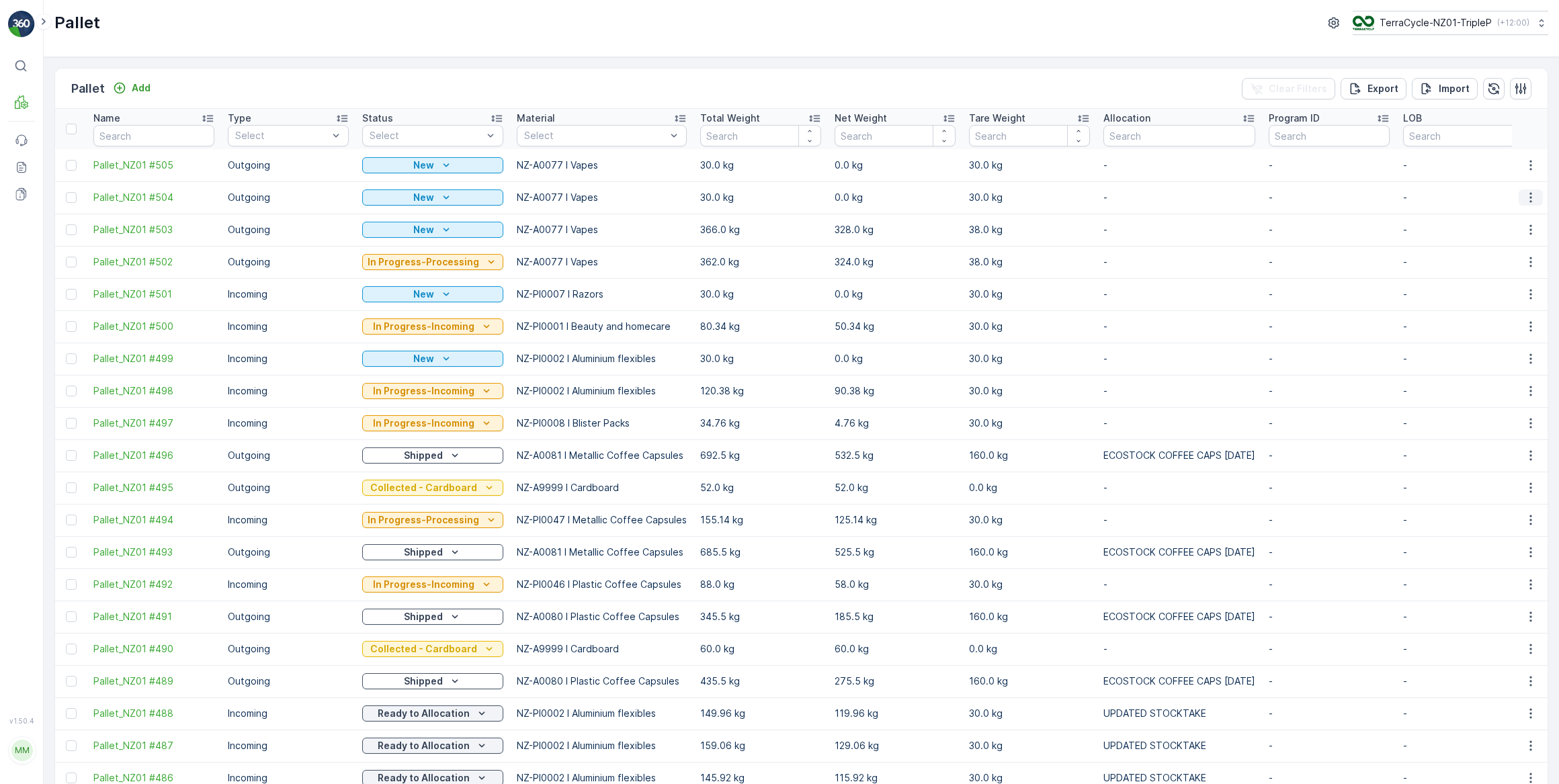
click at [1529, 197] on icon "button" at bounding box center [1530, 197] width 2 height 10
click at [1504, 274] on span "Update Weight" at bounding box center [1510, 274] width 69 height 13
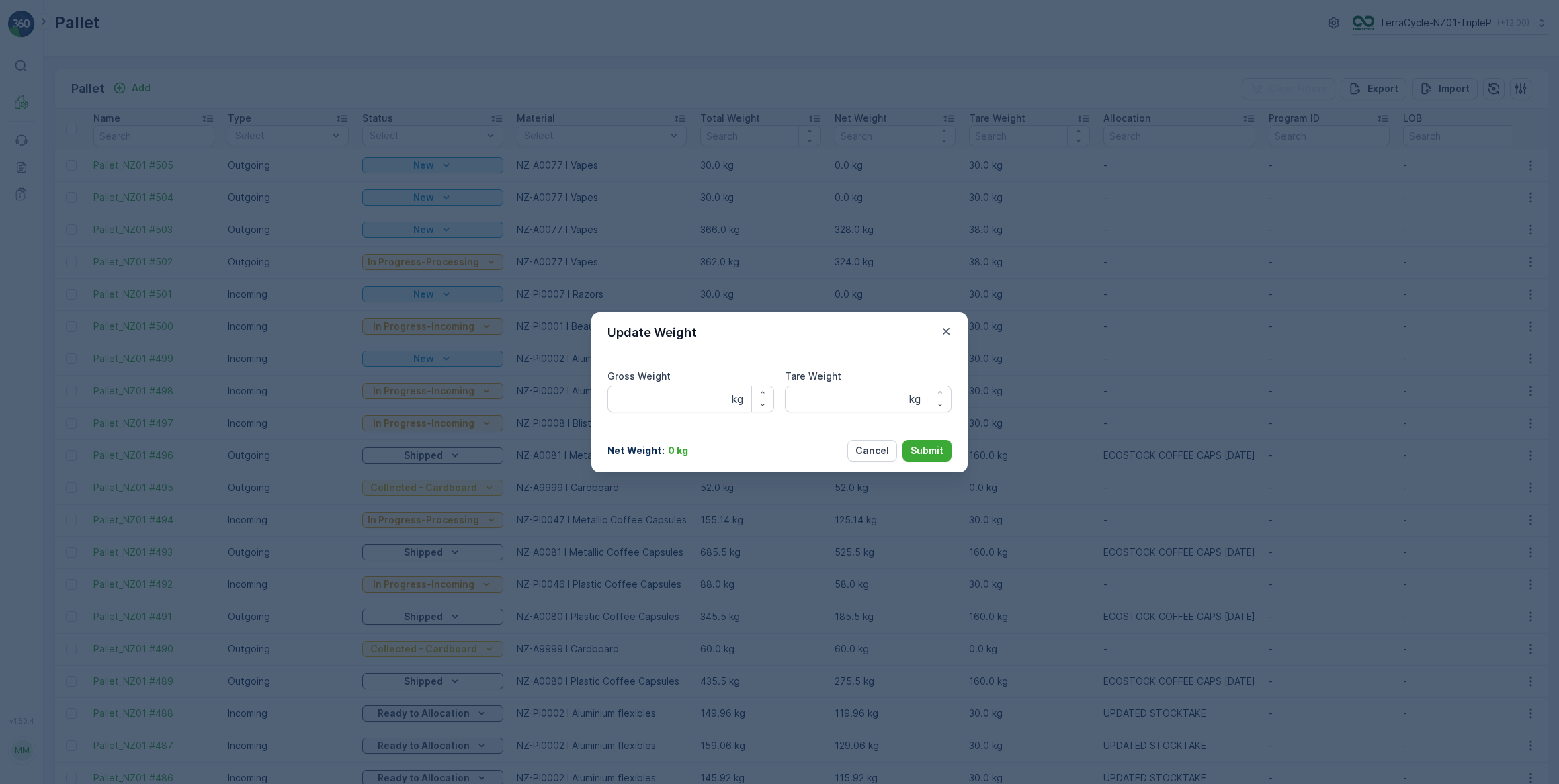
type Weight "30"
drag, startPoint x: 654, startPoint y: 402, endPoint x: 682, endPoint y: 382, distance: 34.4
click at [654, 402] on Weight "30" at bounding box center [691, 399] width 167 height 27
type Weight "333.00"
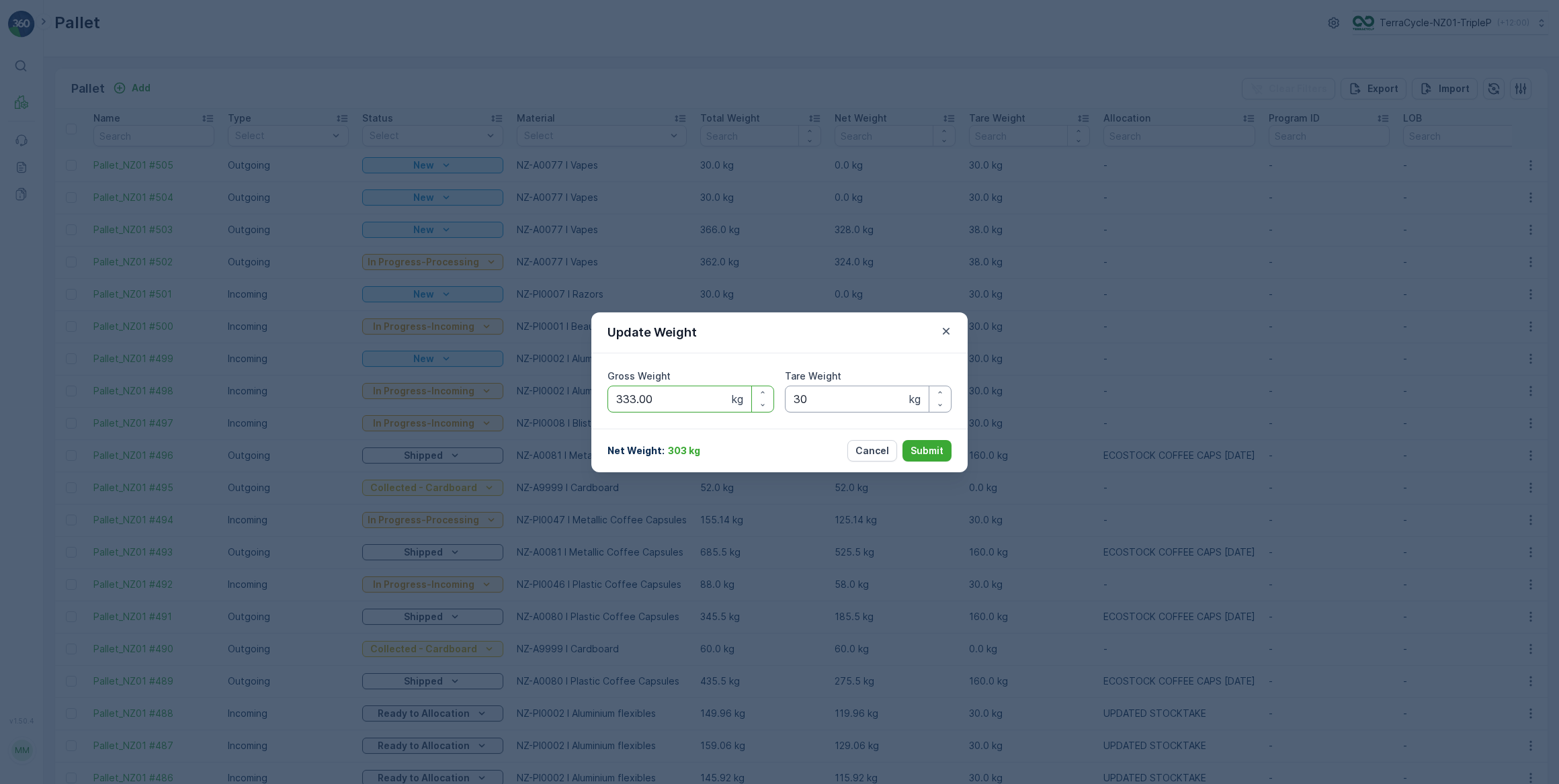
drag, startPoint x: 837, startPoint y: 402, endPoint x: 860, endPoint y: 378, distance: 33.2
click at [839, 399] on Weight "30" at bounding box center [868, 399] width 167 height 27
type Weight "38.00"
click at [925, 450] on p "Submit" at bounding box center [927, 451] width 33 height 13
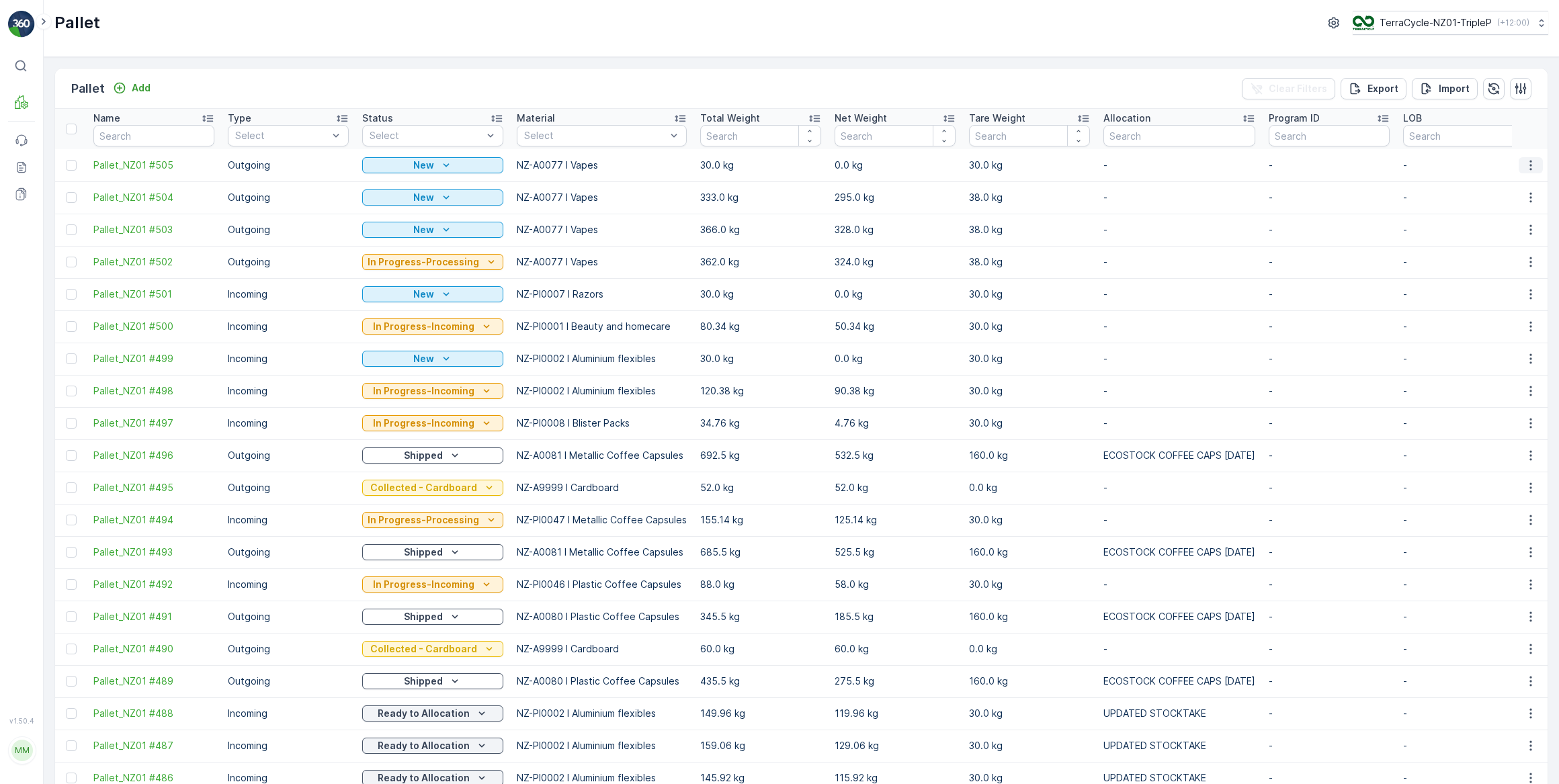
click at [1527, 164] on icon "button" at bounding box center [1531, 165] width 13 height 13
click at [1493, 242] on span "Update Weight" at bounding box center [1510, 241] width 69 height 13
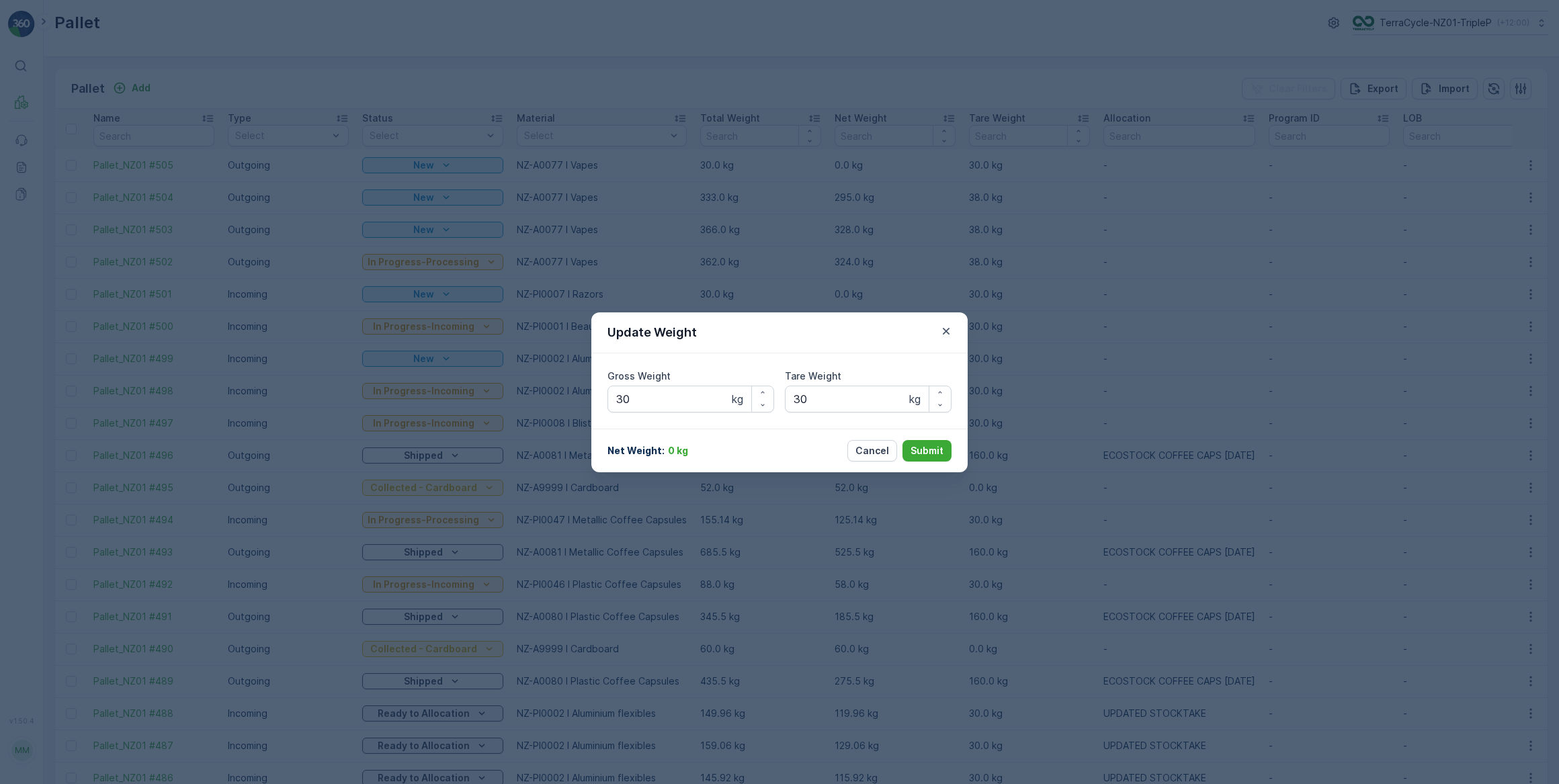
type Weight "30"
drag, startPoint x: 685, startPoint y: 400, endPoint x: 745, endPoint y: 338, distance: 86.3
click at [686, 399] on Weight "30" at bounding box center [691, 399] width 167 height 27
type Weight "3"
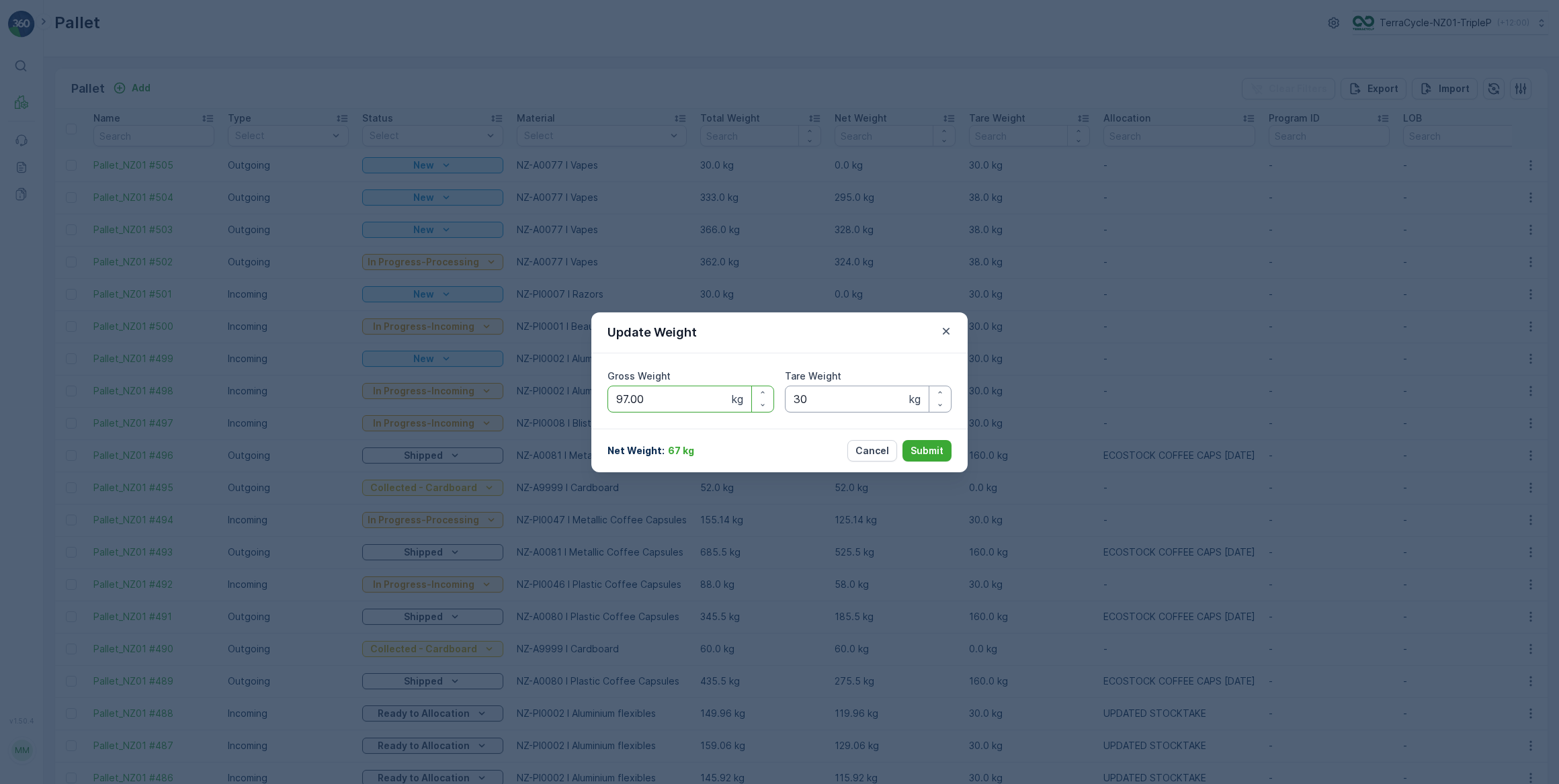
type Weight "97.00"
drag, startPoint x: 840, startPoint y: 401, endPoint x: 838, endPoint y: 428, distance: 27.1
click at [841, 401] on Weight "30" at bounding box center [868, 399] width 167 height 27
type Weight "3"
type Weight "38.00"
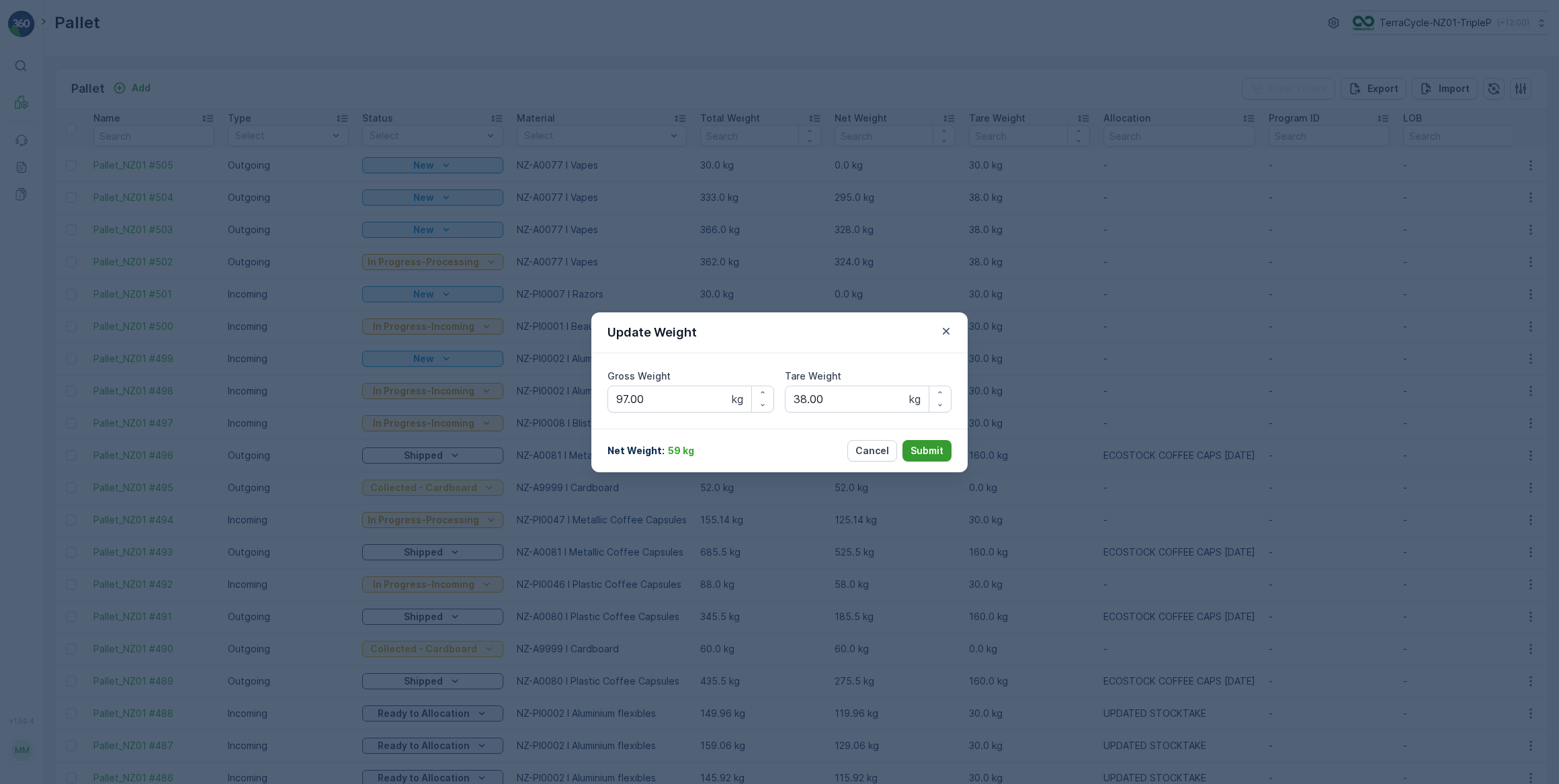
click at [930, 451] on p "Submit" at bounding box center [927, 451] width 33 height 13
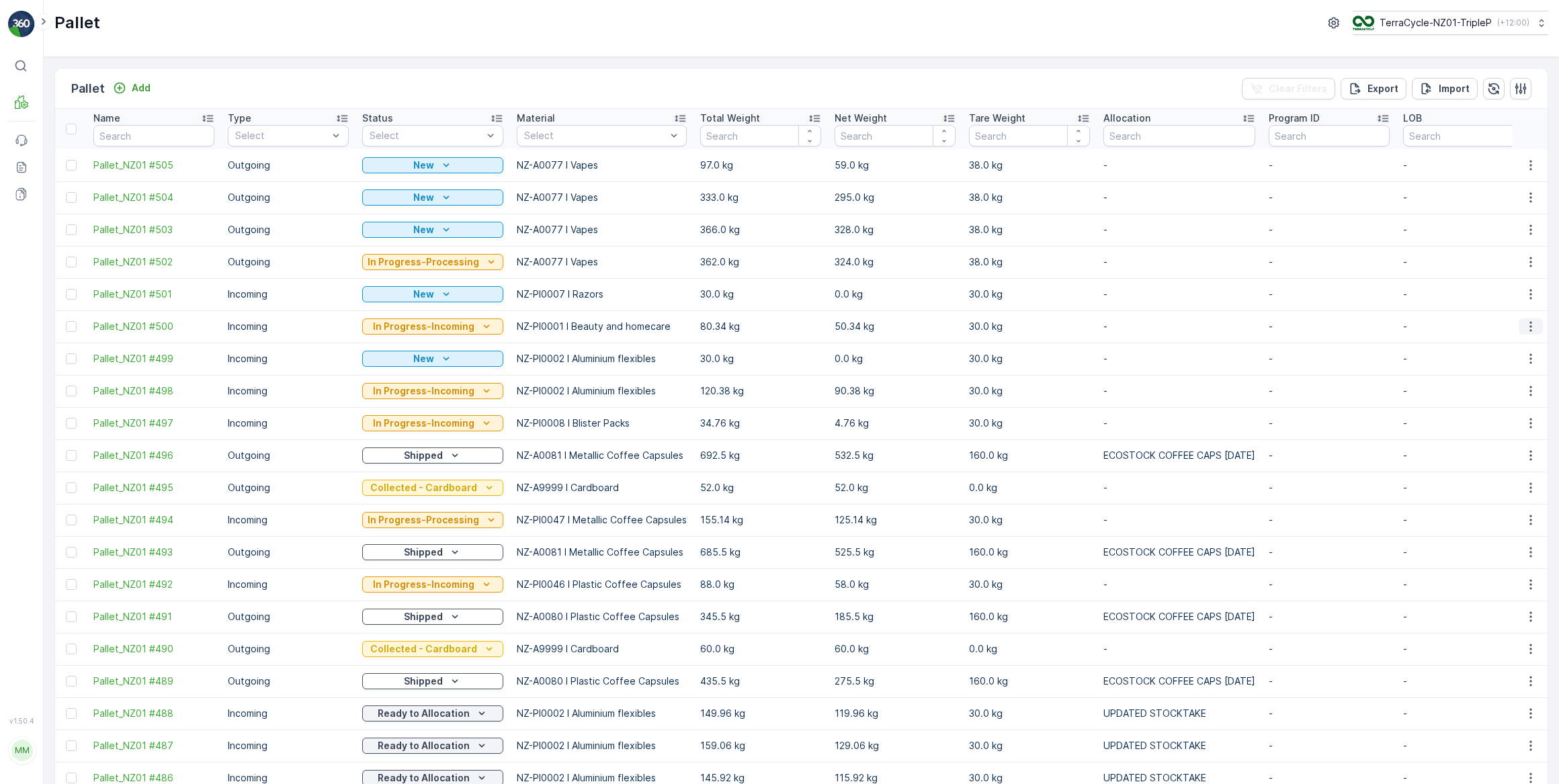
click at [1526, 325] on icon "button" at bounding box center [1531, 326] width 13 height 13
click at [1496, 422] on span "Print QR" at bounding box center [1494, 422] width 37 height 13
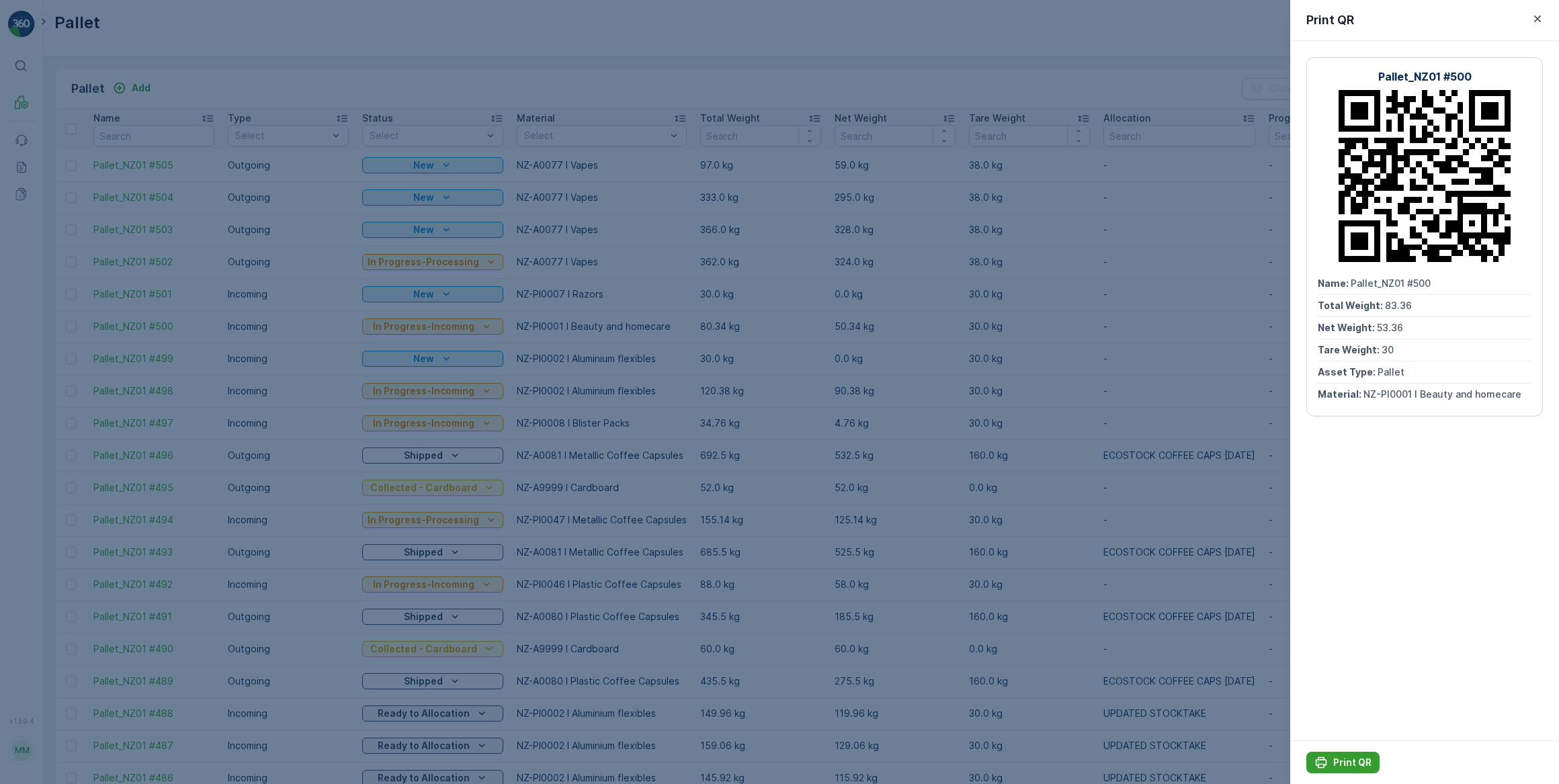
click at [1352, 761] on p "Print QR" at bounding box center [1353, 763] width 38 height 13
drag, startPoint x: 1539, startPoint y: 16, endPoint x: 1532, endPoint y: 21, distance: 8.6
click at [1537, 16] on icon "button" at bounding box center [1538, 19] width 13 height 13
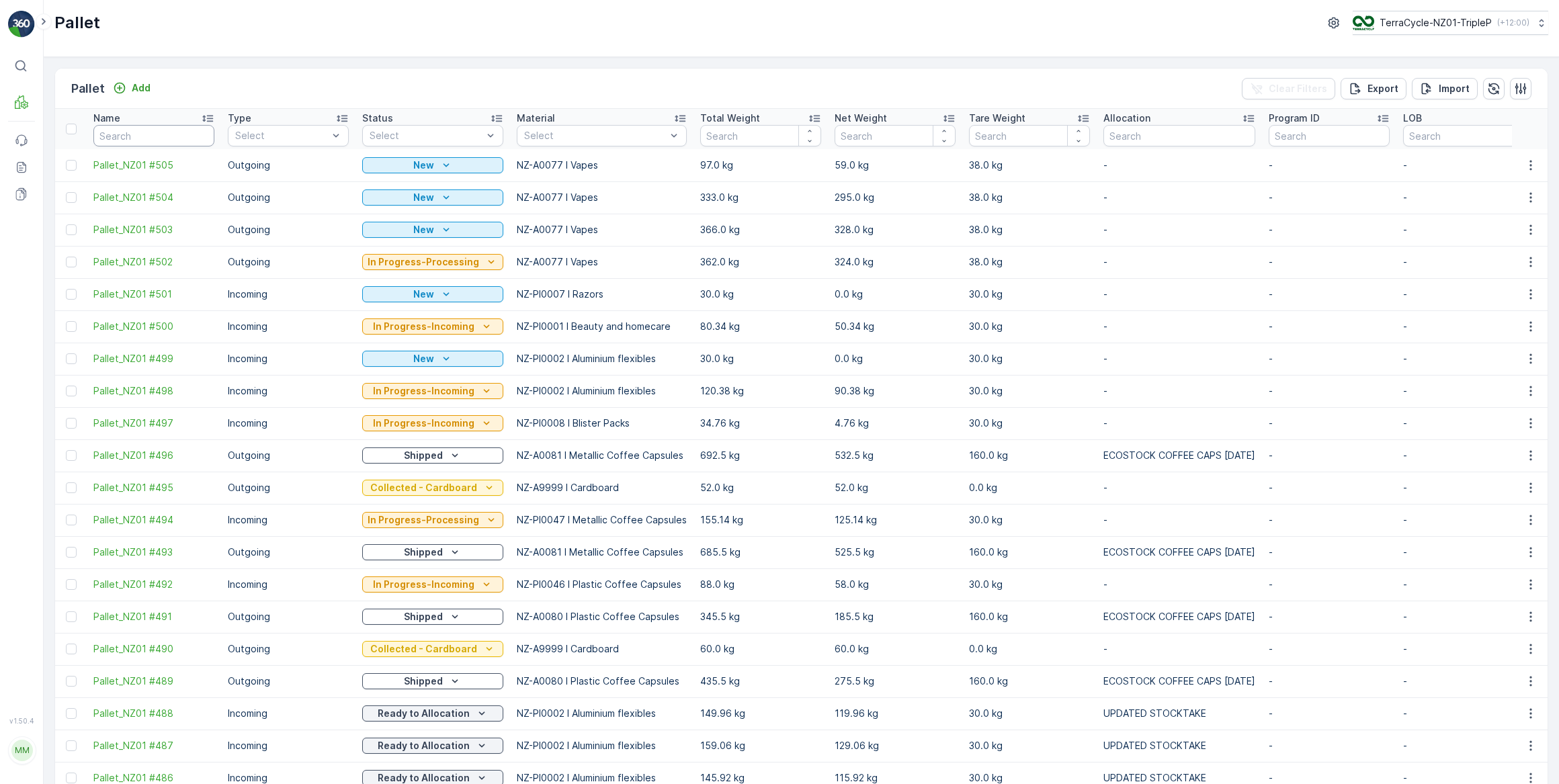
click at [162, 132] on input "text" at bounding box center [154, 135] width 121 height 22
type input "419"
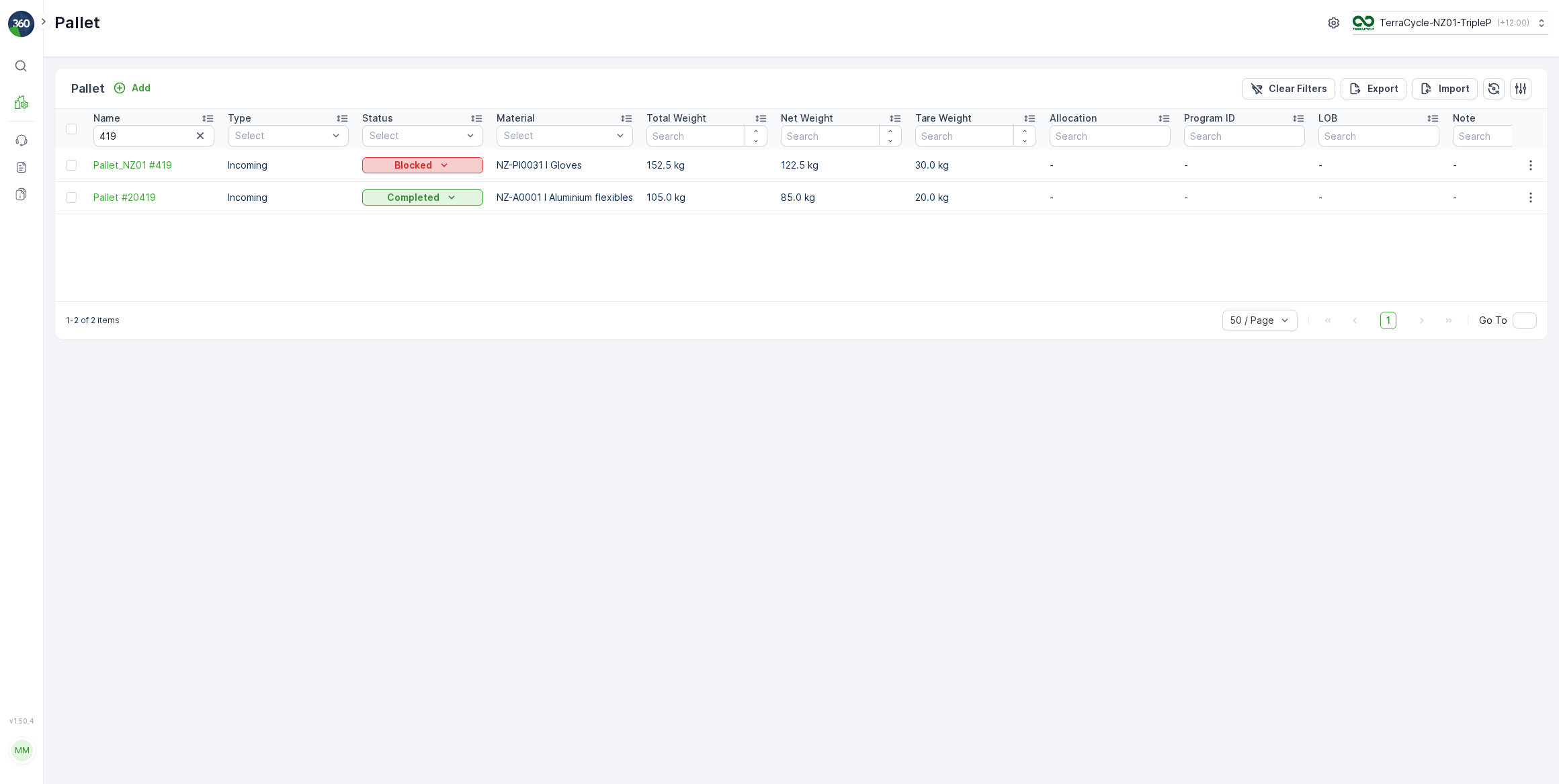
click at [444, 160] on icon "Blocked" at bounding box center [445, 165] width 13 height 13
click at [384, 279] on span "Quarantine" at bounding box center [395, 279] width 50 height 13
click at [458, 167] on div "Blocked" at bounding box center [423, 165] width 111 height 13
click at [441, 203] on span "In Progress-Incoming" at bounding box center [417, 203] width 94 height 13
click at [448, 166] on p "In Progress-Incoming" at bounding box center [418, 165] width 101 height 13
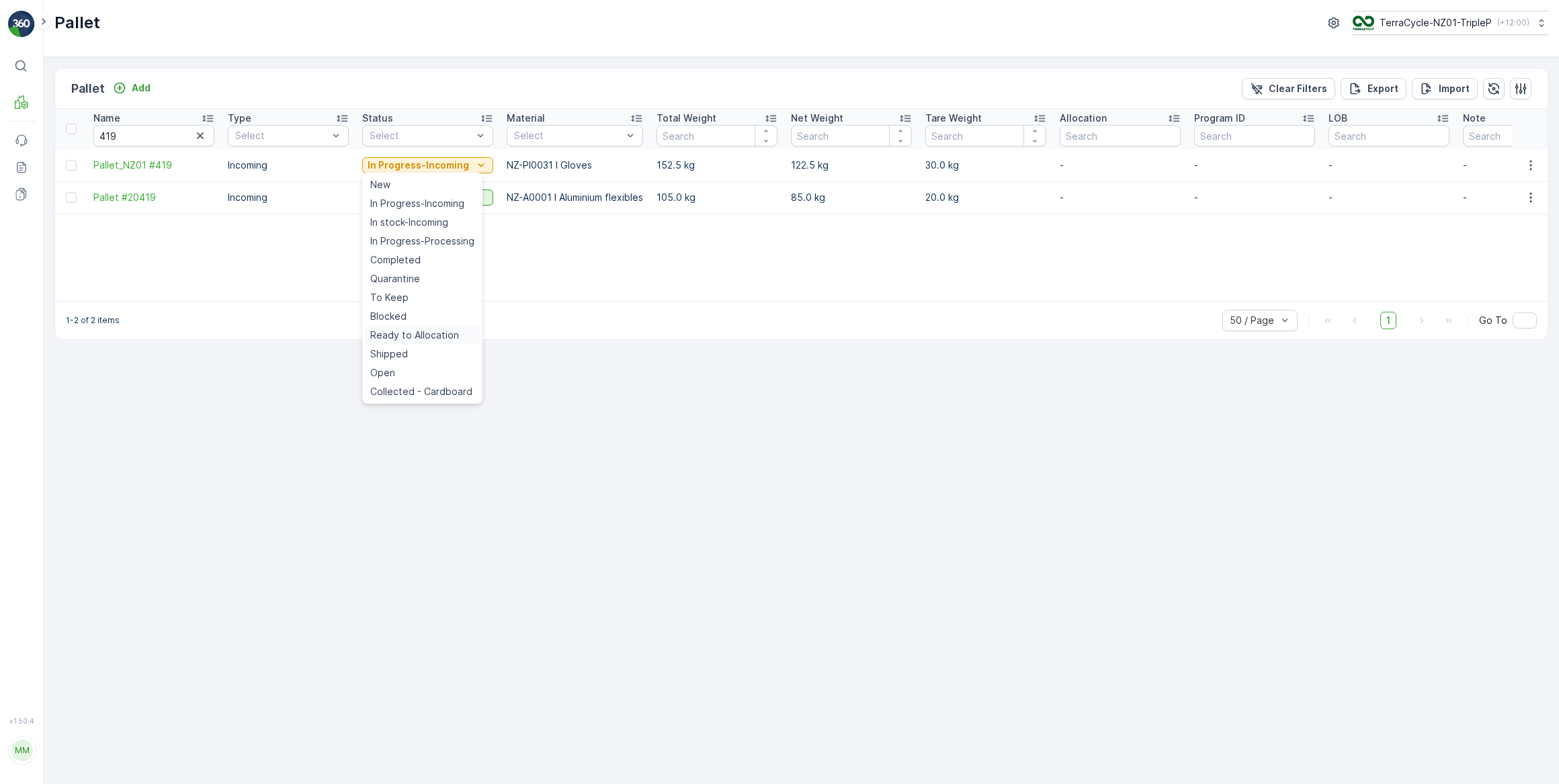
click at [419, 336] on span "Ready to Allocation" at bounding box center [414, 336] width 89 height 13
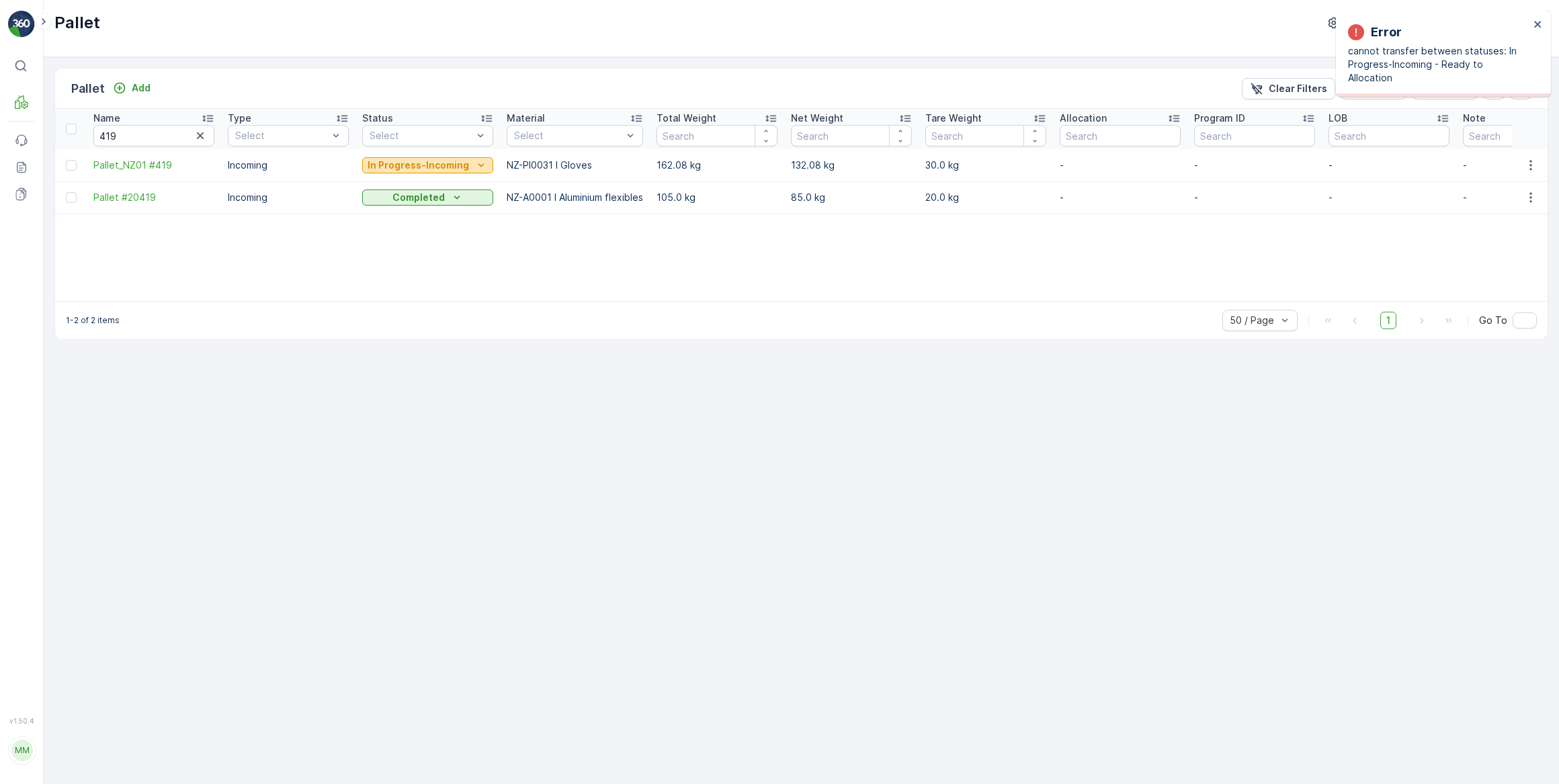
click at [438, 165] on p "In Progress-Incoming" at bounding box center [418, 165] width 101 height 13
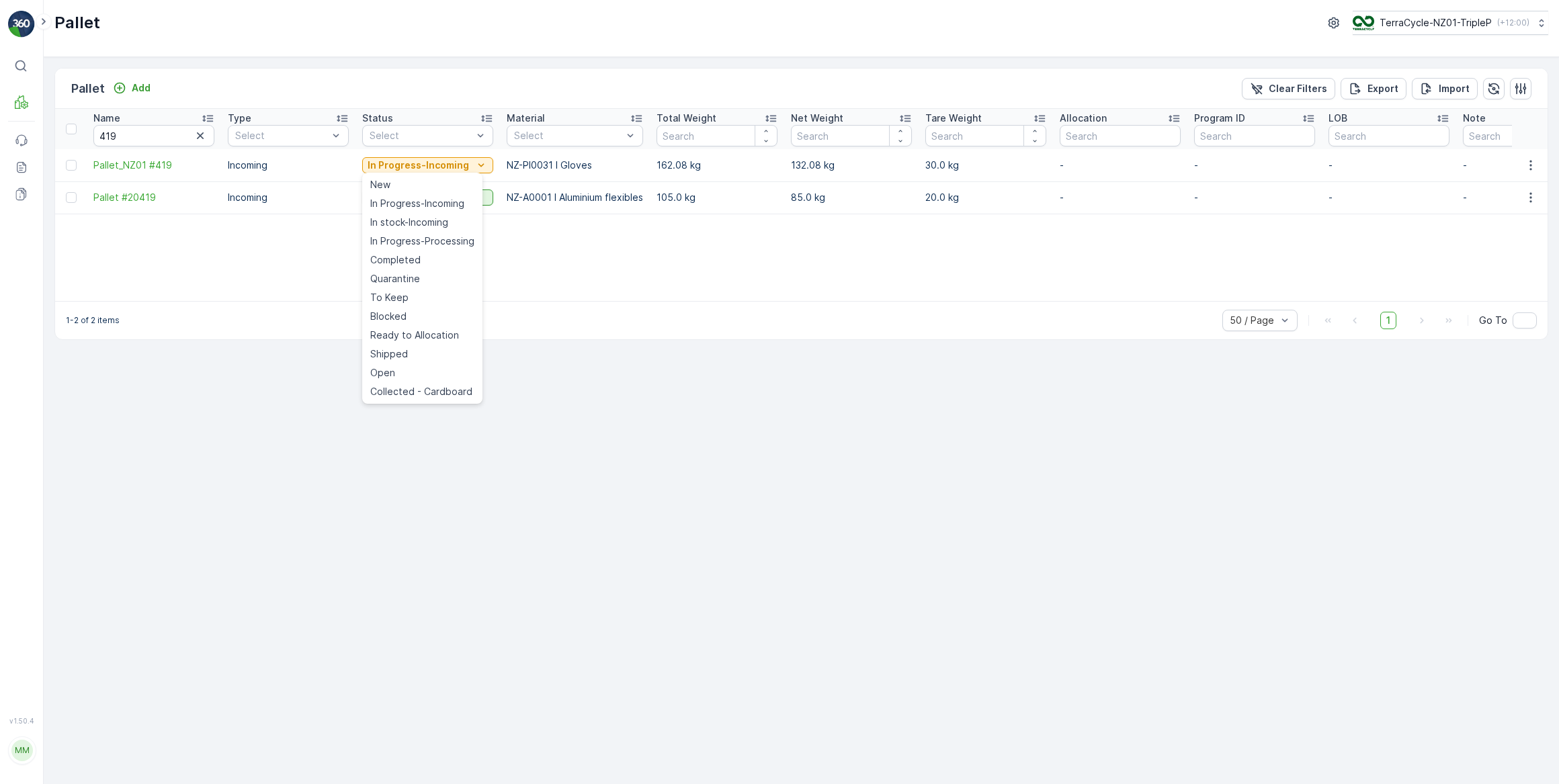
click at [412, 278] on span "Quarantine" at bounding box center [395, 279] width 50 height 13
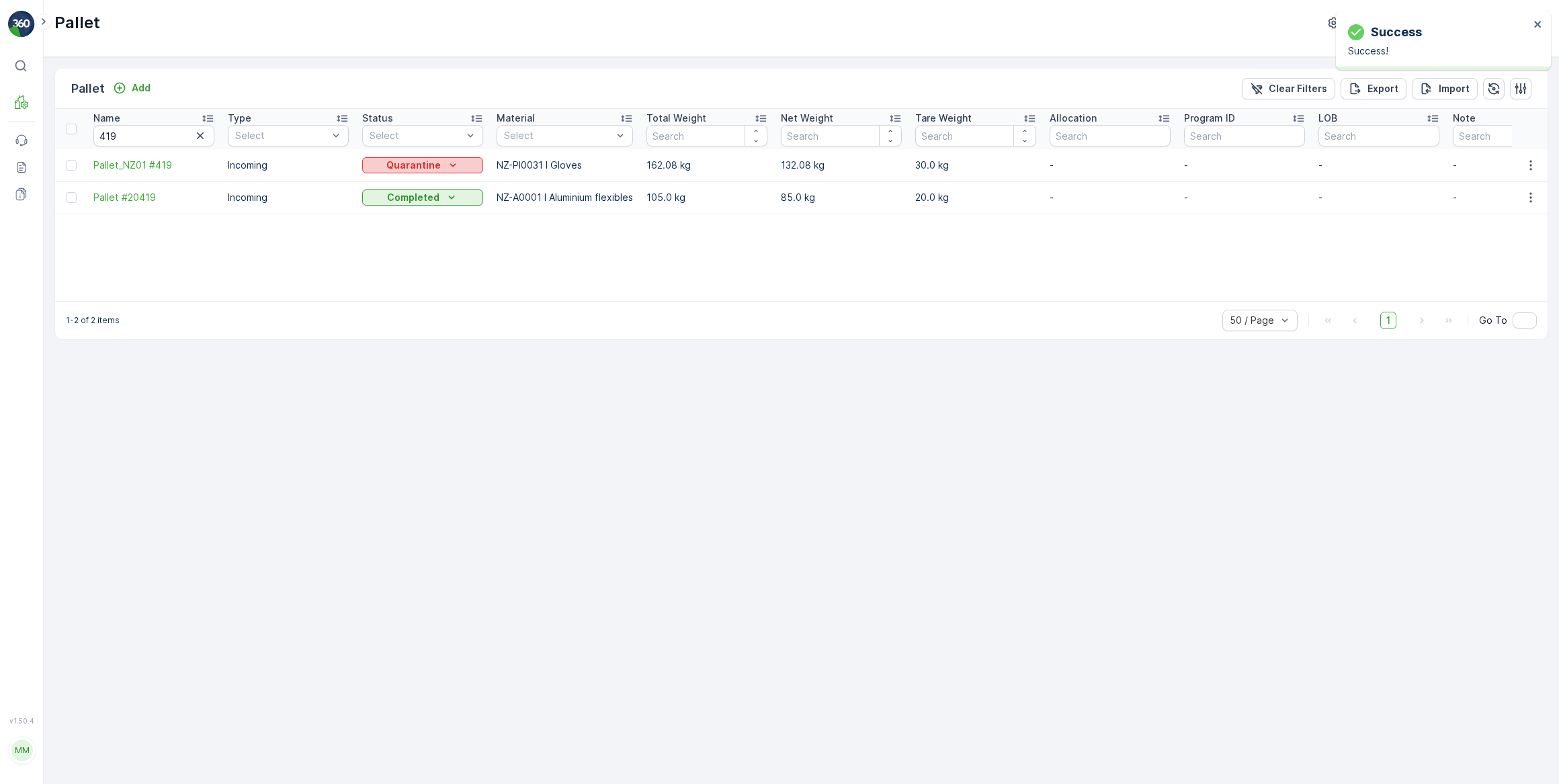
click at [447, 161] on icon "Quarantine" at bounding box center [453, 165] width 13 height 13
click at [413, 335] on span "Ready to Allocation" at bounding box center [414, 336] width 89 height 13
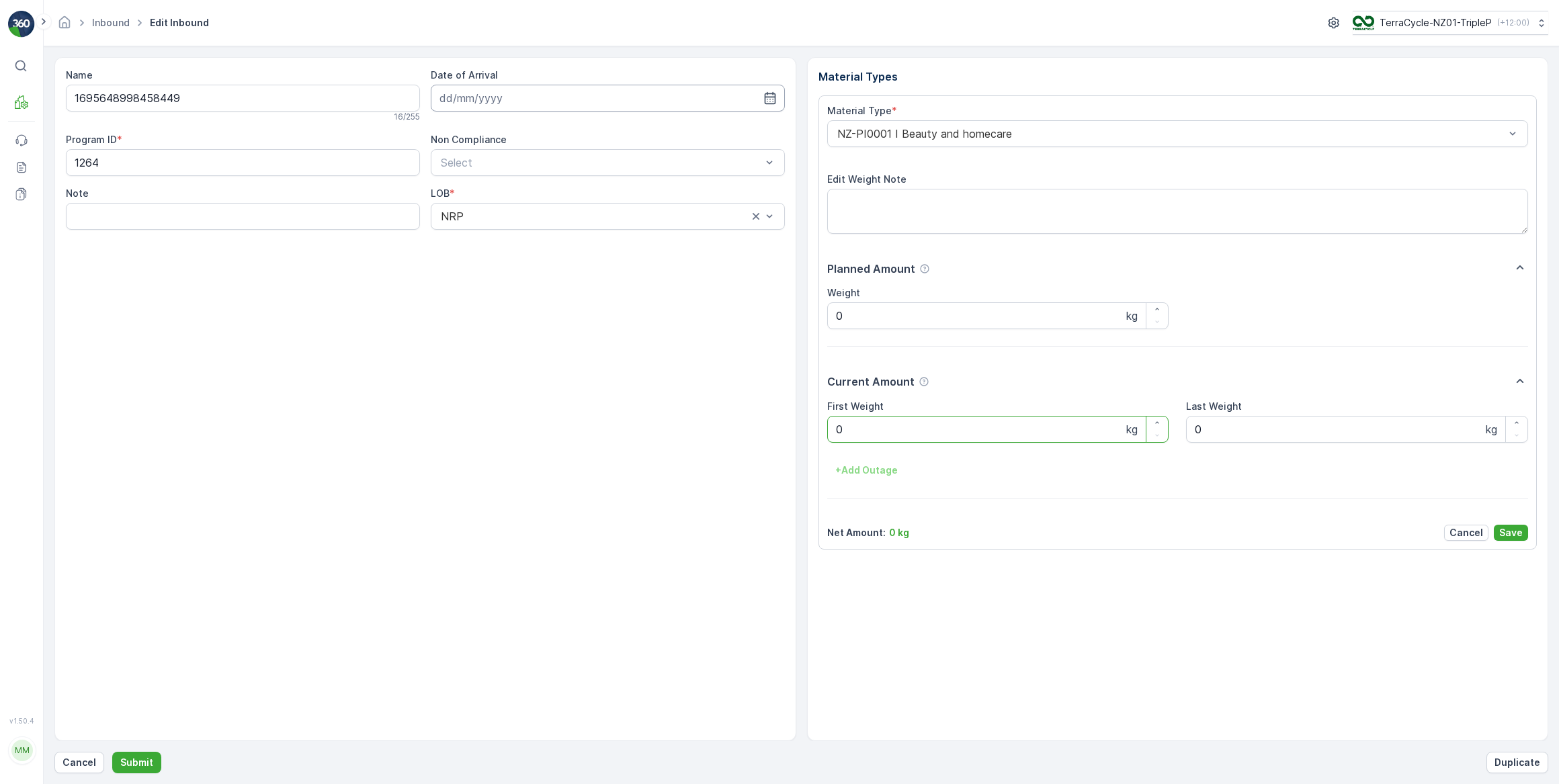
click at [574, 94] on input at bounding box center [608, 98] width 354 height 27
click at [504, 264] on div "23" at bounding box center [502, 263] width 22 height 22
type input "[DATE]"
click at [875, 420] on Weight "0" at bounding box center [998, 429] width 343 height 27
click at [113, 752] on button "Submit" at bounding box center [136, 762] width 49 height 22
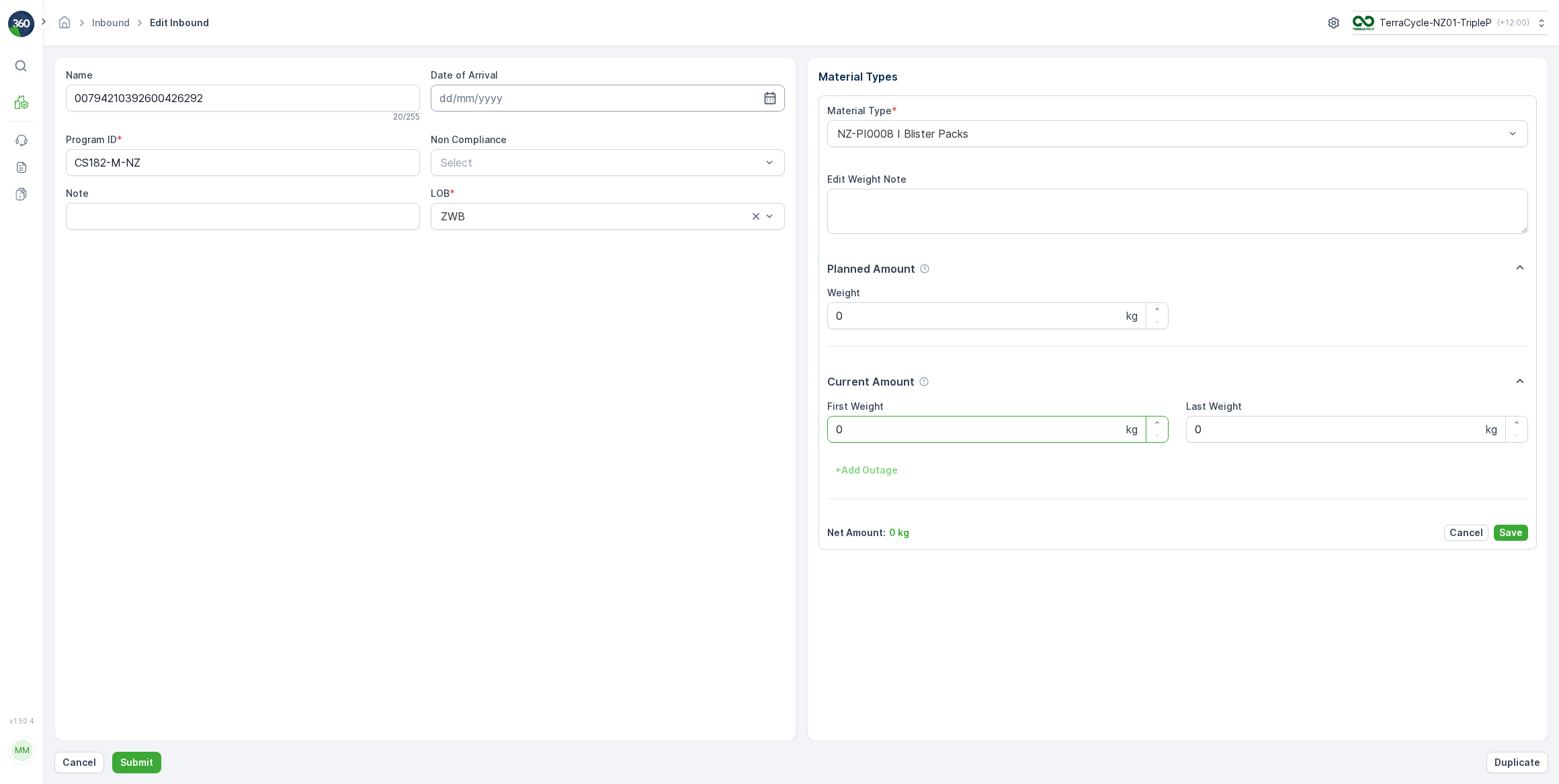
click at [502, 103] on input at bounding box center [608, 98] width 354 height 27
click at [507, 265] on div "23" at bounding box center [502, 263] width 22 height 22
type input "[DATE]"
drag, startPoint x: 884, startPoint y: 427, endPoint x: 699, endPoint y: 395, distance: 187.7
click at [883, 426] on Weight "0" at bounding box center [998, 429] width 343 height 27
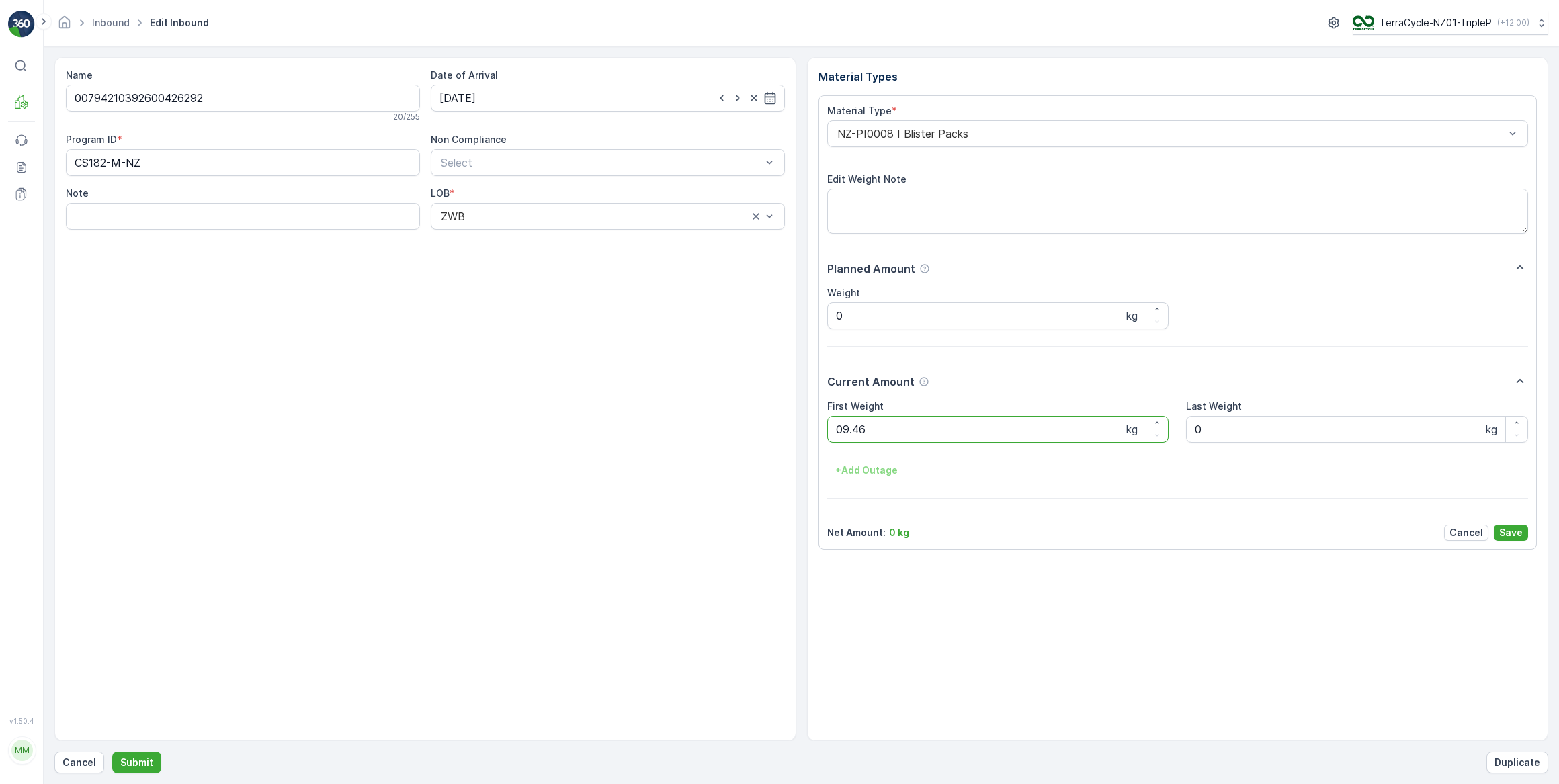
click at [113, 752] on button "Submit" at bounding box center [136, 762] width 49 height 22
click at [471, 101] on input at bounding box center [608, 98] width 354 height 27
click at [506, 265] on div "23" at bounding box center [502, 263] width 22 height 22
type input "[DATE]"
click at [866, 431] on Weight "0" at bounding box center [998, 429] width 343 height 27
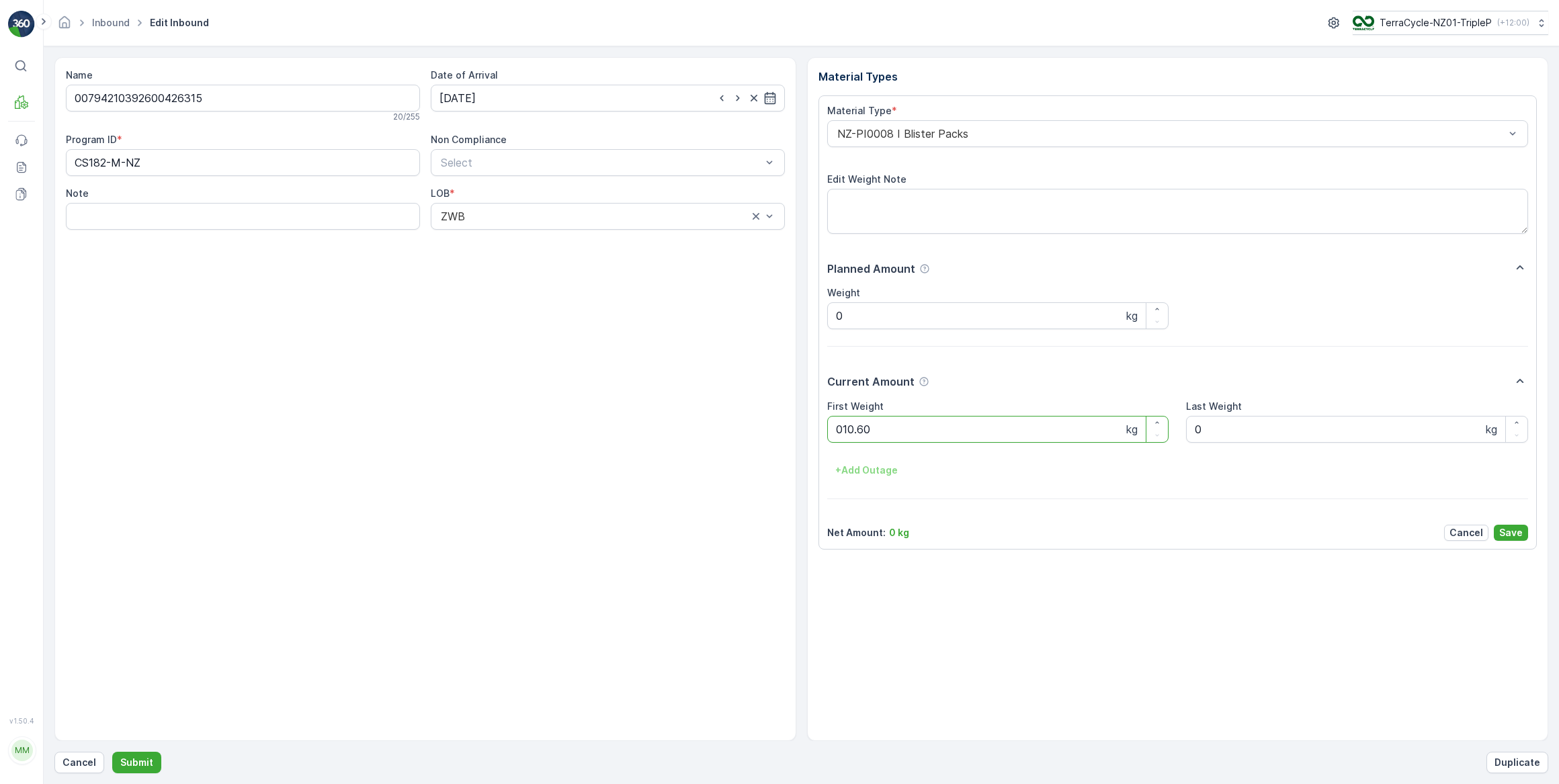
click at [113, 752] on button "Submit" at bounding box center [136, 762] width 49 height 22
click at [509, 98] on input at bounding box center [608, 98] width 354 height 27
drag, startPoint x: 505, startPoint y: 262, endPoint x: 509, endPoint y: 256, distance: 7.2
click at [506, 261] on div "23" at bounding box center [502, 263] width 22 height 22
type input "[DATE]"
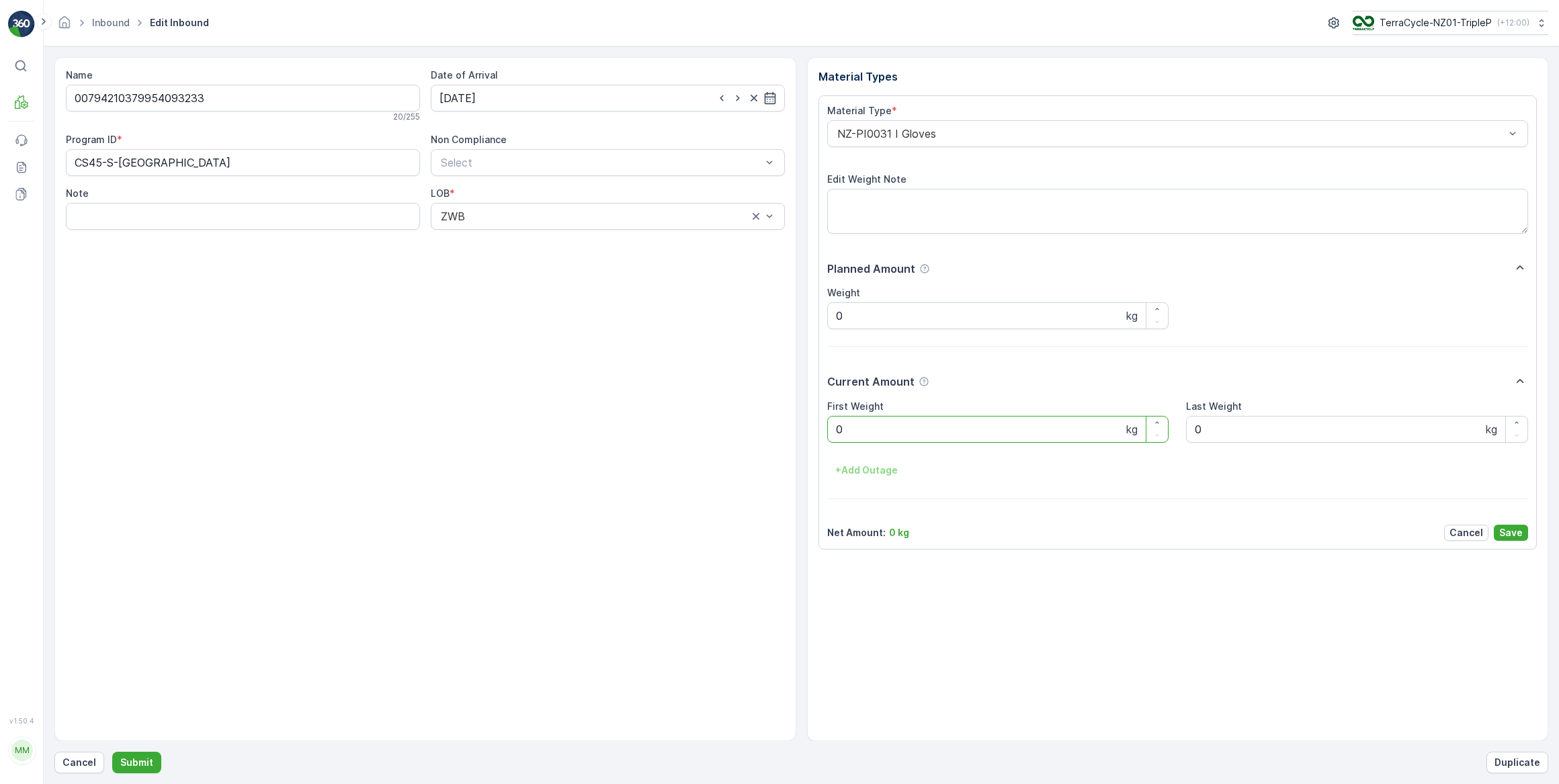
drag, startPoint x: 861, startPoint y: 436, endPoint x: 661, endPoint y: 461, distance: 201.6
click at [857, 436] on Weight "0" at bounding box center [998, 429] width 343 height 27
click at [113, 752] on button "Submit" at bounding box center [136, 762] width 49 height 22
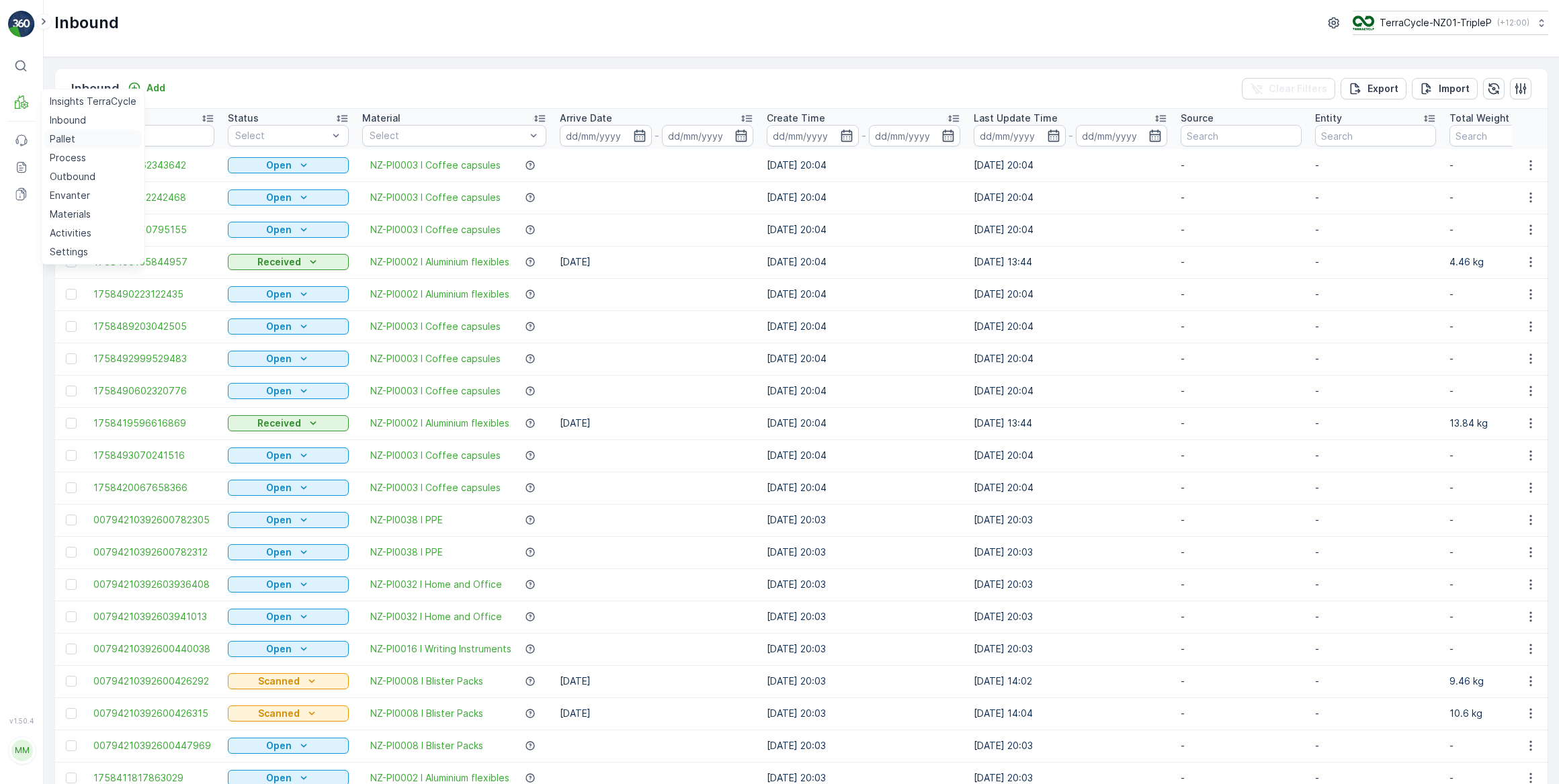
click at [67, 140] on p "Pallet" at bounding box center [62, 139] width 26 height 13
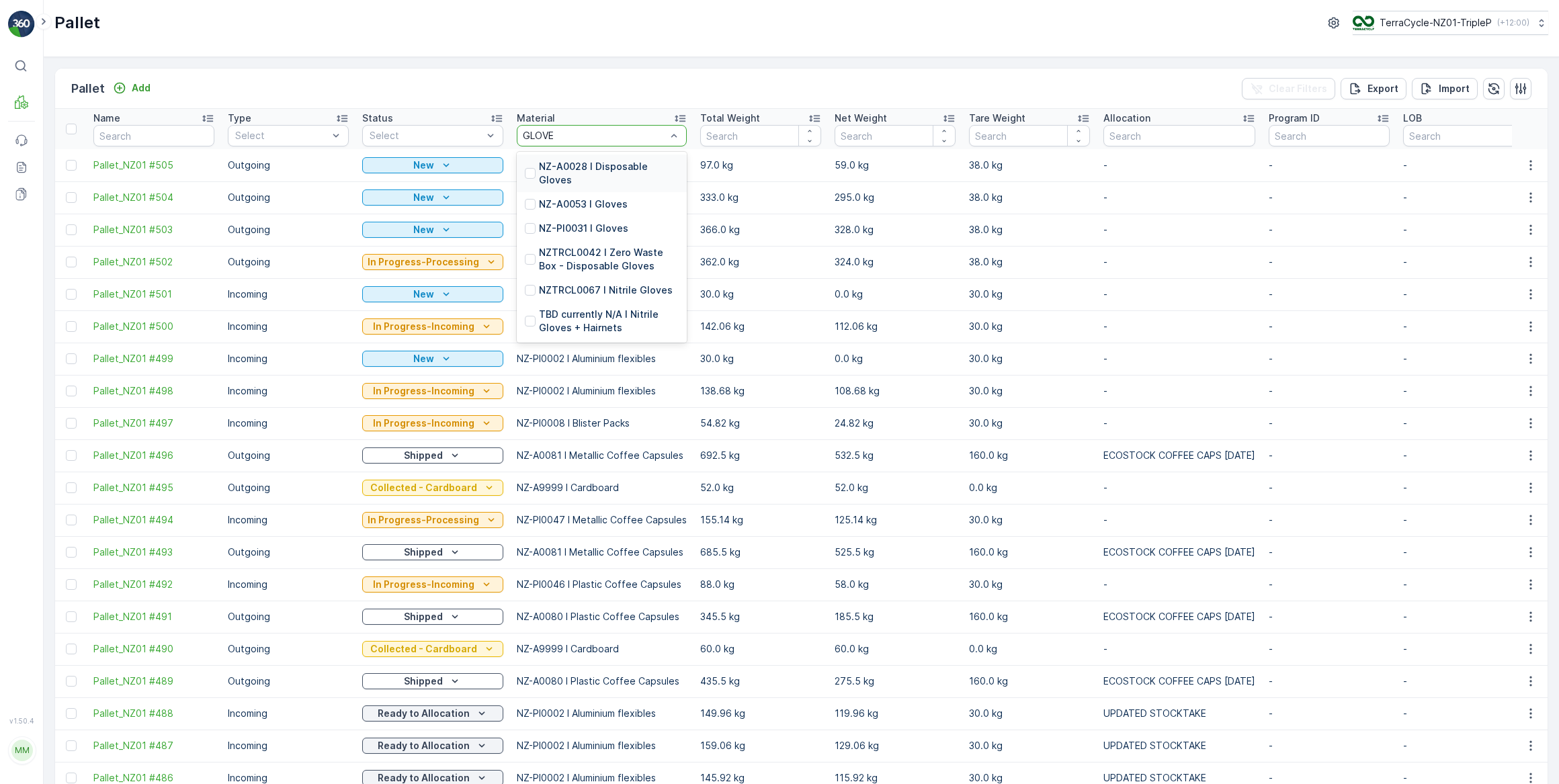
type input "GLOVES"
click at [595, 229] on p "NZ-PI0031 I Gloves" at bounding box center [584, 228] width 90 height 13
